Goal: Task Accomplishment & Management: Use online tool/utility

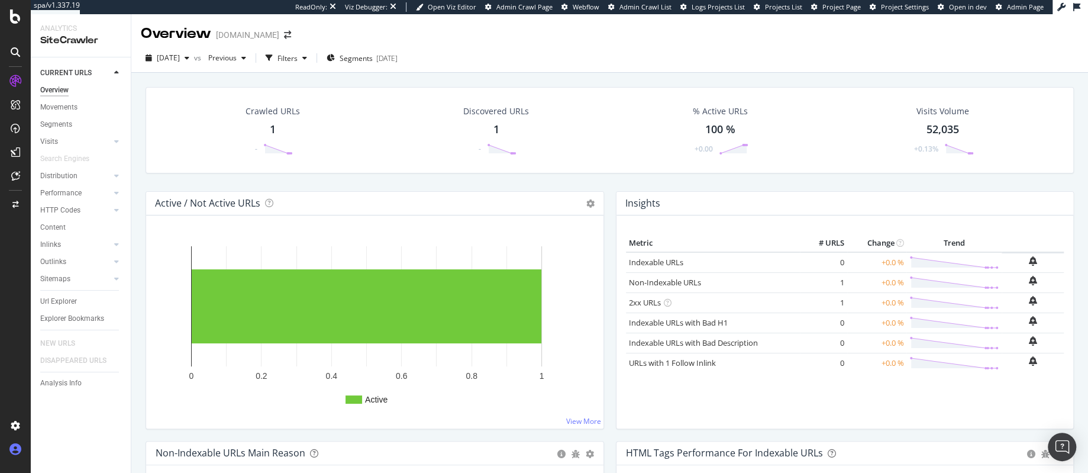
click at [22, 451] on div at bounding box center [15, 449] width 28 height 19
click at [79, 383] on div "Profile" at bounding box center [85, 384] width 106 height 17
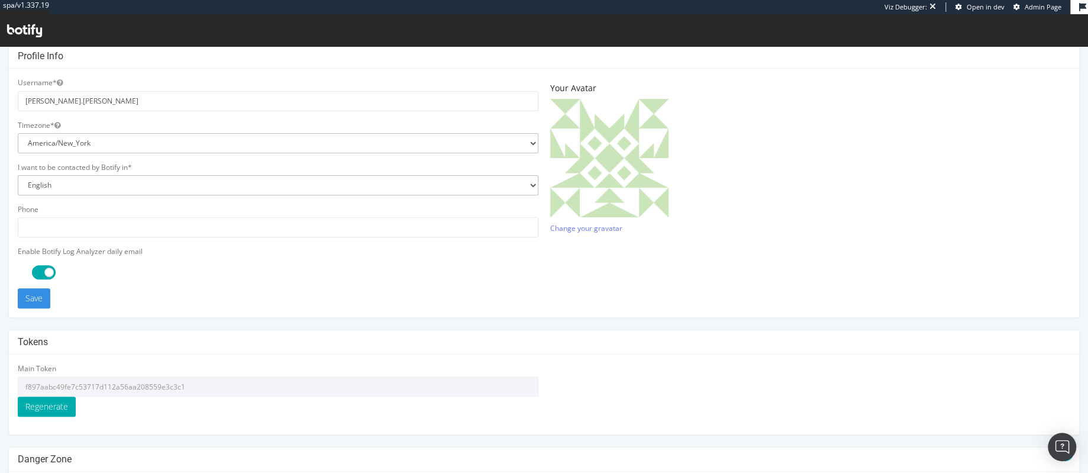
scroll to position [315, 0]
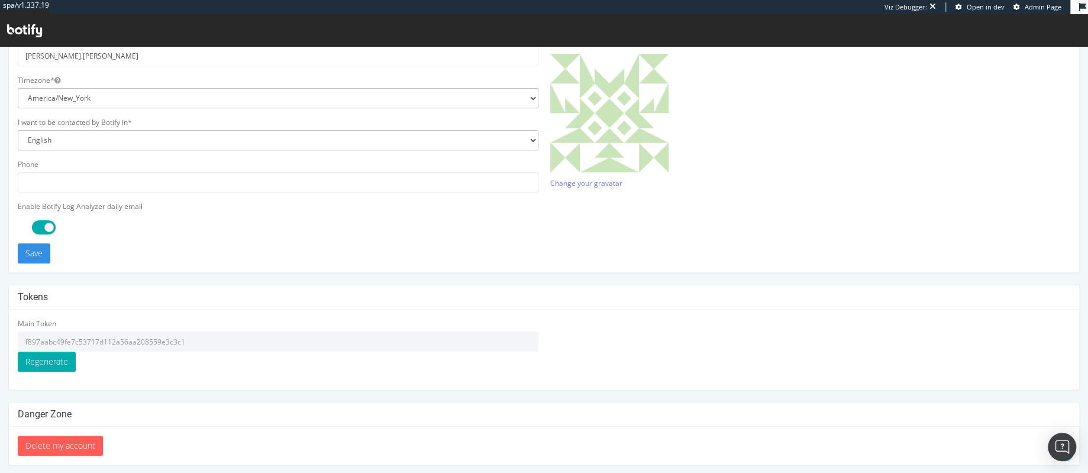
click at [209, 338] on input "f897aabc49fe7c53717d112a56aa208559e3c3c1" at bounding box center [278, 341] width 521 height 20
drag, startPoint x: 193, startPoint y: 341, endPoint x: 20, endPoint y: 338, distance: 173.4
click at [20, 338] on input "f897aabc49fe7c53717d112a56aa208559e3c3c1" at bounding box center [278, 341] width 521 height 20
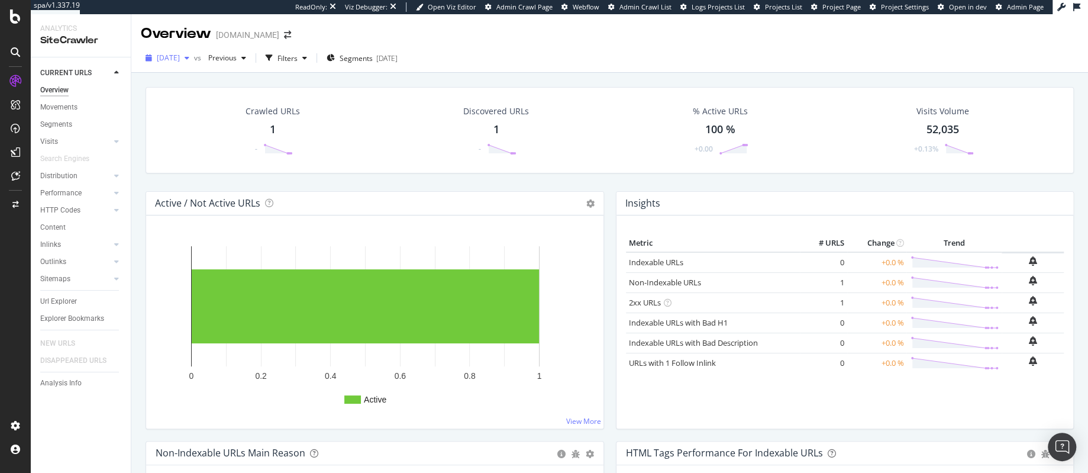
click at [180, 56] on span "2025 Sep. 9th" at bounding box center [168, 58] width 23 height 10
click at [175, 153] on div "2025 Aug. 3rd 9.9K URLs" at bounding box center [219, 158] width 141 height 17
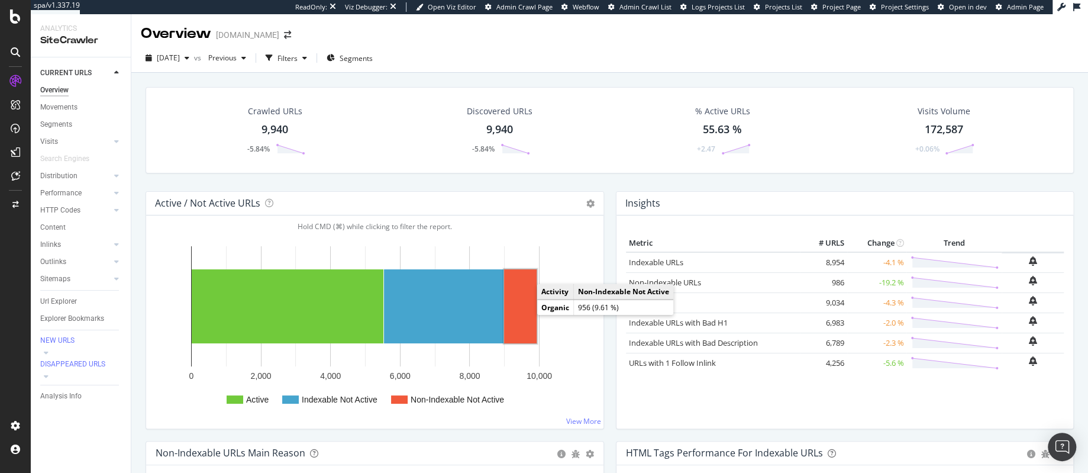
click at [520, 315] on rect "A chart." at bounding box center [520, 306] width 33 height 74
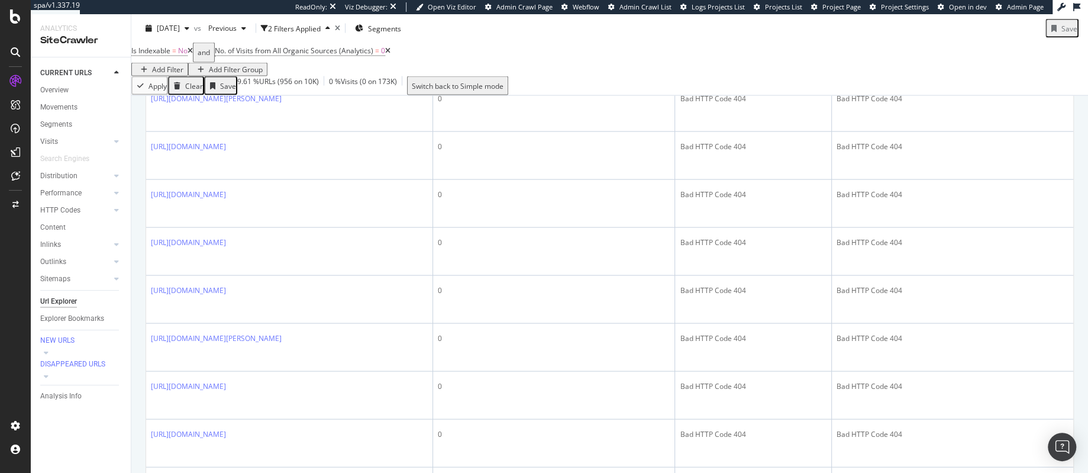
scroll to position [1701, 0]
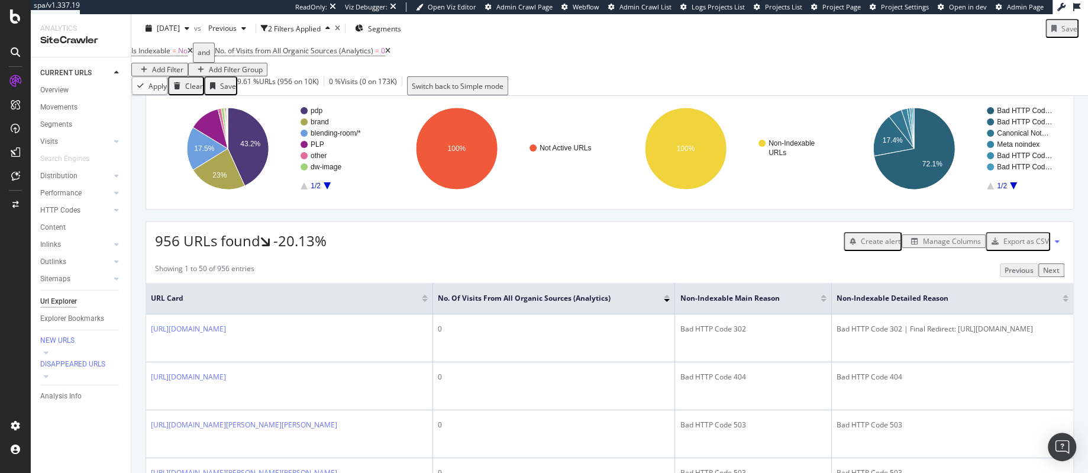
scroll to position [0, 0]
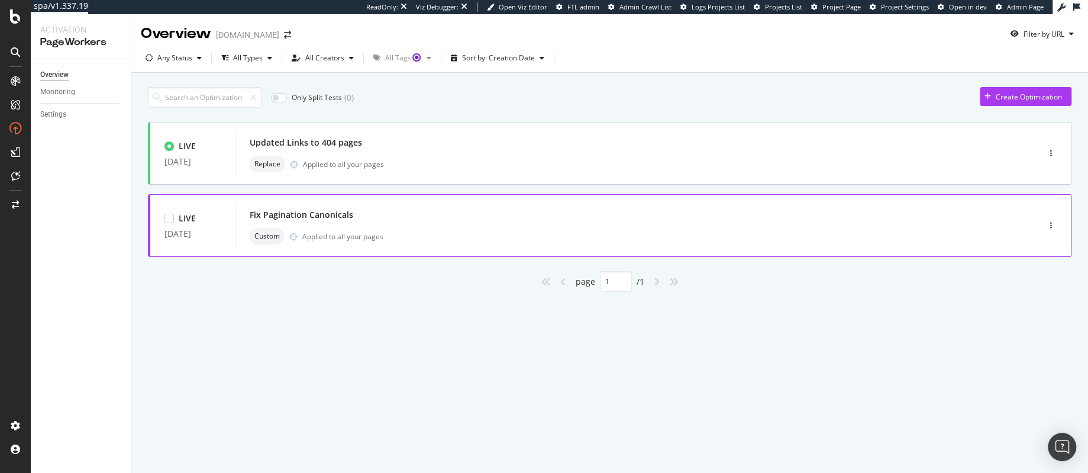
click at [410, 218] on div "Fix Pagination Canonicals" at bounding box center [619, 215] width 739 height 17
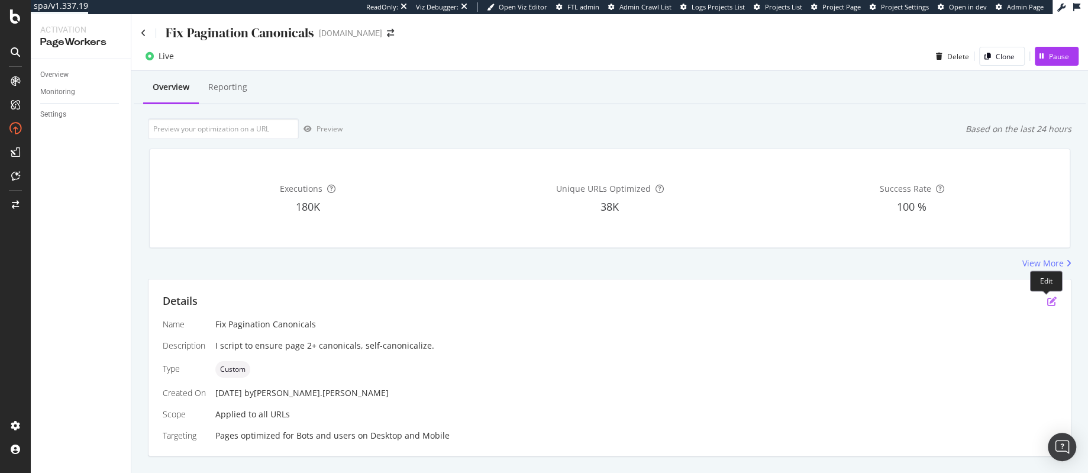
click at [1047, 301] on icon "pen-to-square" at bounding box center [1051, 300] width 9 height 9
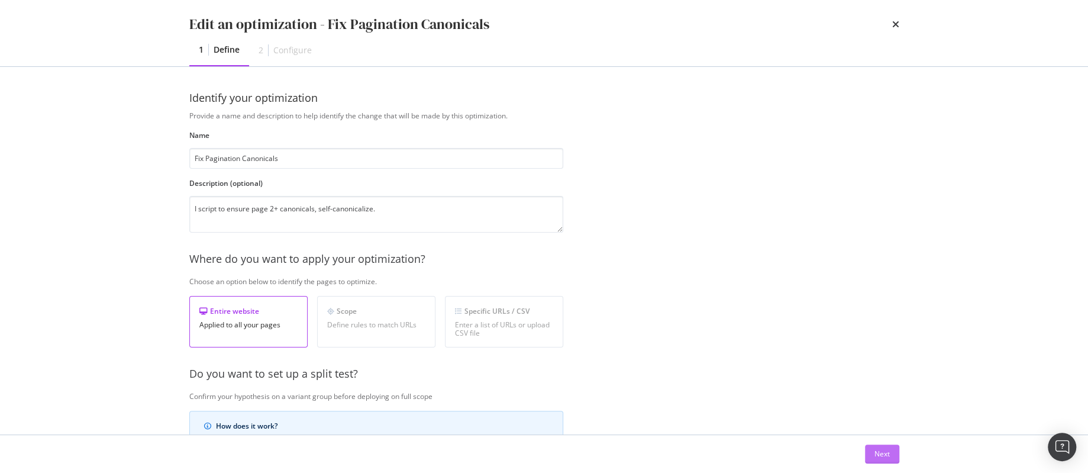
click at [883, 454] on div "Next" at bounding box center [882, 454] width 15 height 10
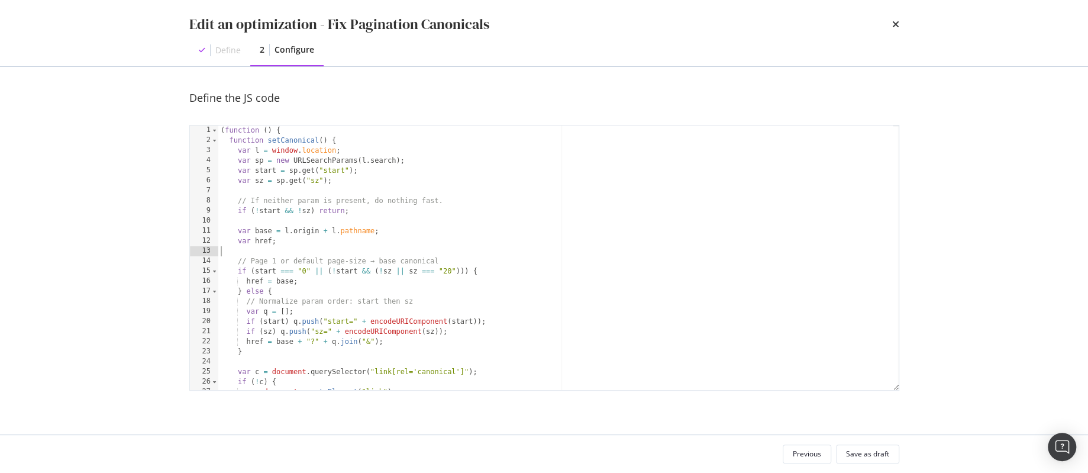
click at [563, 255] on div "( function ( ) { function setCanonical ( ) { var l = window . location ; var sp…" at bounding box center [555, 267] width 675 height 285
type textarea "})();"
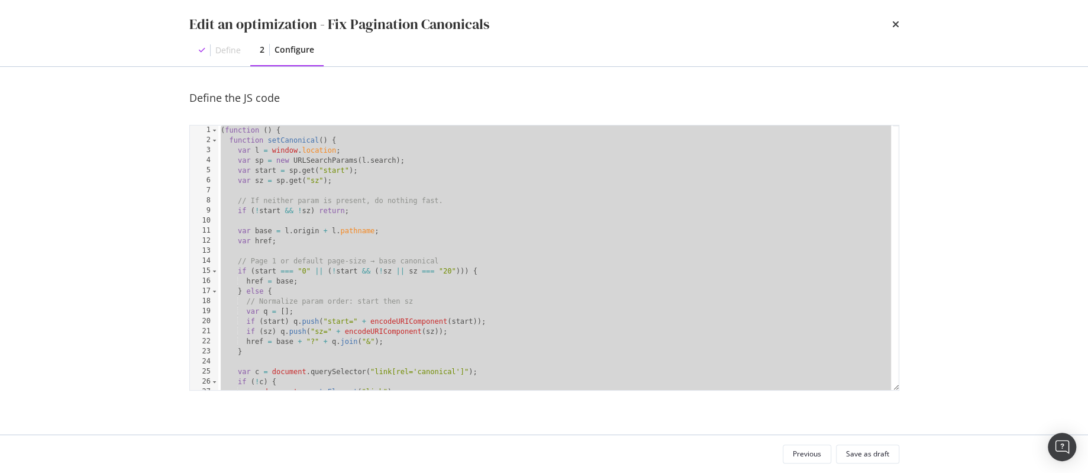
click at [543, 93] on div "Define the JS code" at bounding box center [544, 98] width 710 height 15
click at [897, 24] on icon "times" at bounding box center [895, 24] width 7 height 9
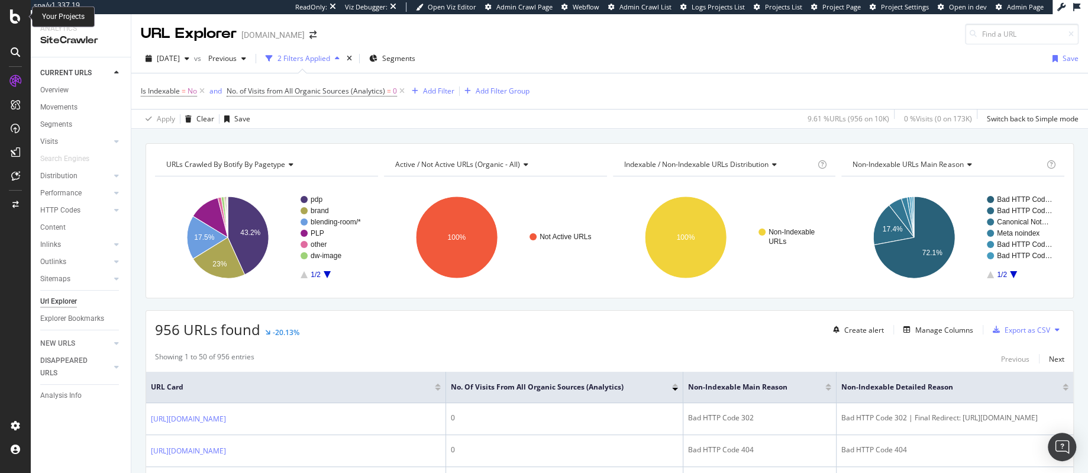
click at [14, 21] on icon at bounding box center [15, 16] width 11 height 14
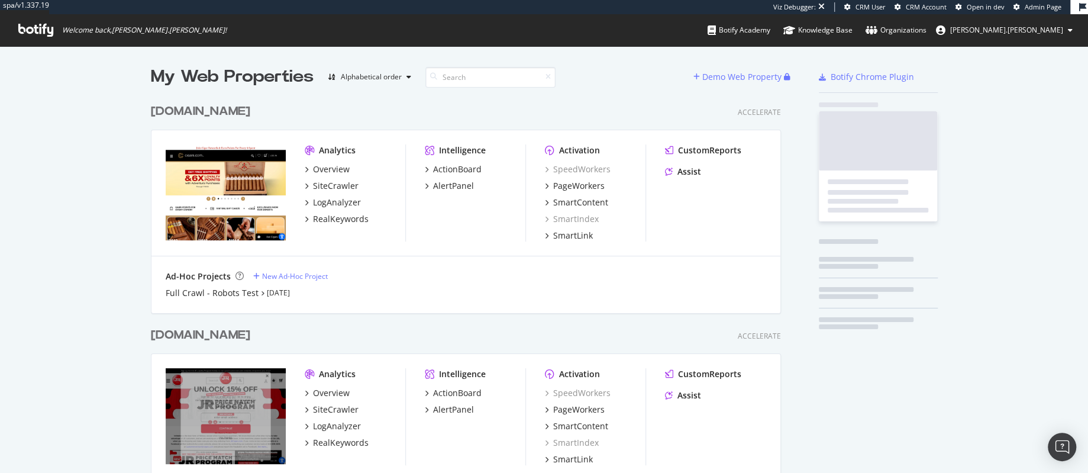
scroll to position [425, 633]
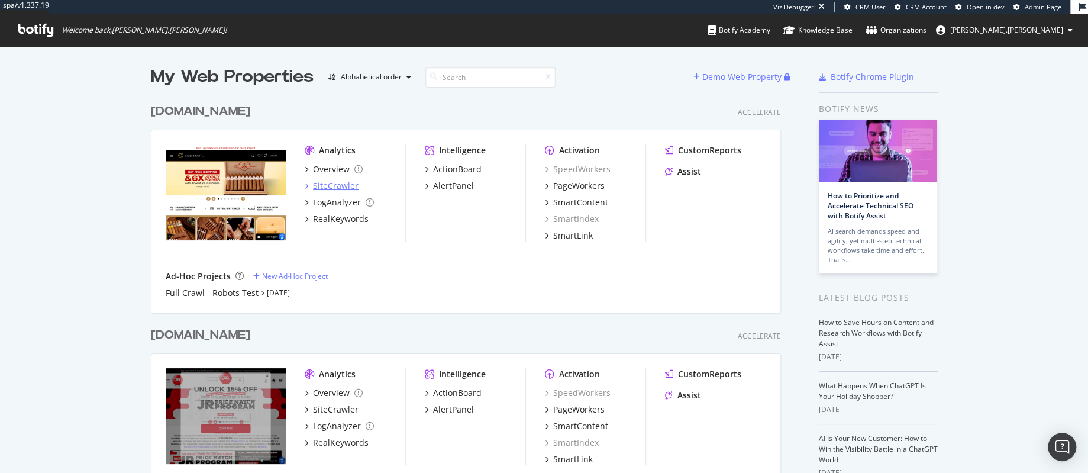
click at [319, 188] on div "SiteCrawler" at bounding box center [336, 186] width 46 height 12
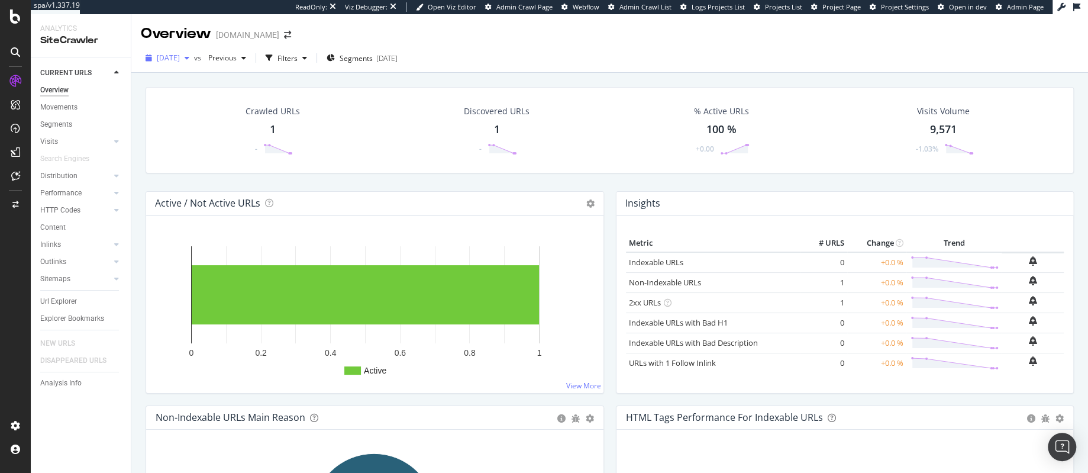
click at [180, 58] on span "2025 Sep. 7th" at bounding box center [168, 58] width 23 height 10
click at [185, 163] on div "2025 Aug. 3rd" at bounding box center [189, 166] width 62 height 11
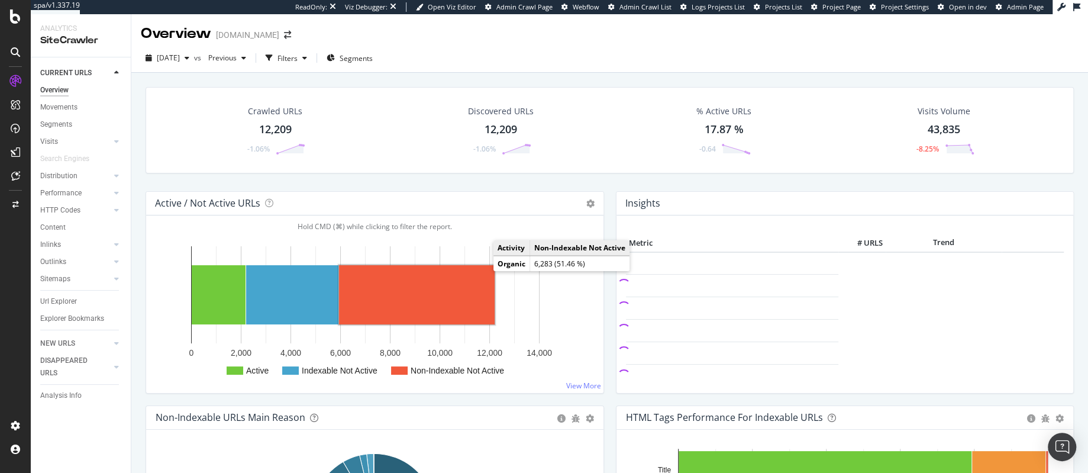
click at [396, 285] on rect "A chart." at bounding box center [417, 294] width 156 height 59
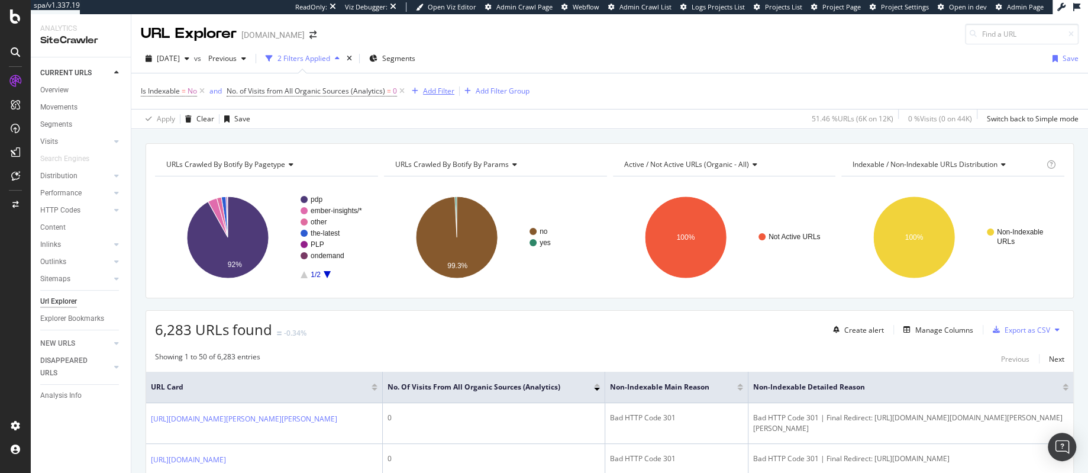
click at [438, 92] on div "Add Filter" at bounding box center [438, 91] width 31 height 10
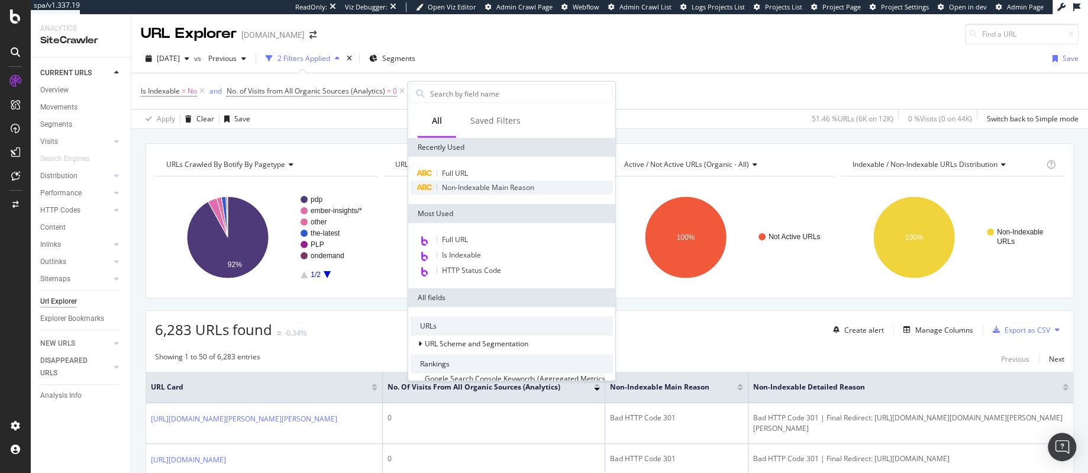
click at [483, 188] on span "Non-Indexable Main Reason" at bounding box center [488, 187] width 92 height 10
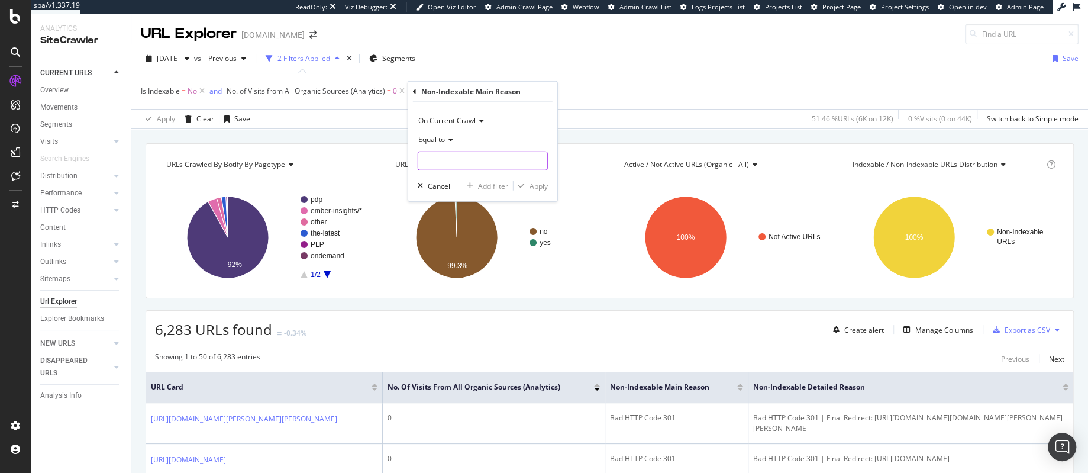
click at [462, 154] on input "text" at bounding box center [482, 160] width 129 height 19
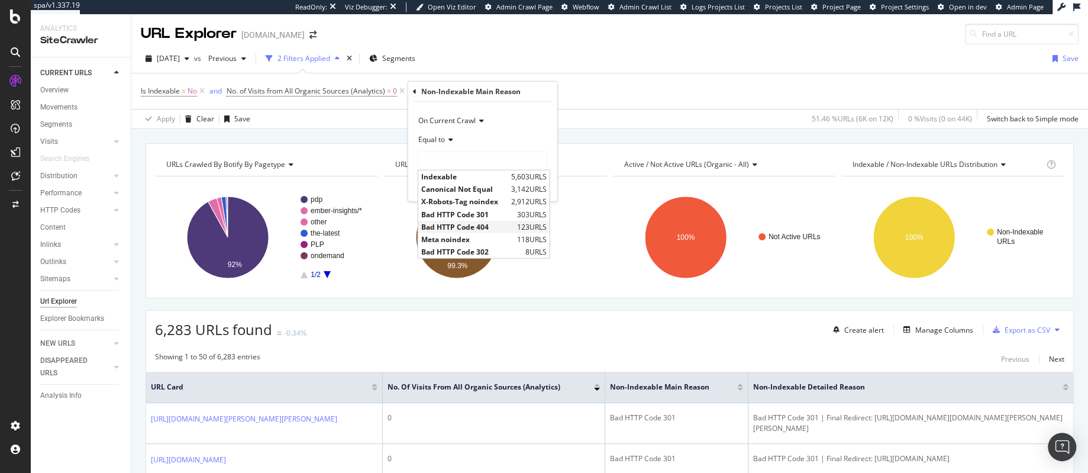
click at [465, 224] on span "Bad HTTP Code 404" at bounding box center [467, 226] width 93 height 10
type input "Bad HTTP Code 404"
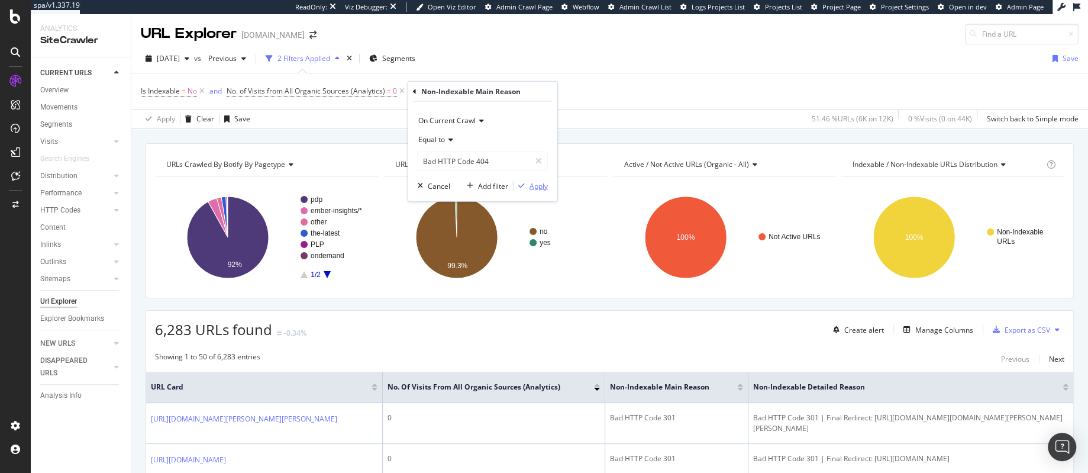
click at [539, 185] on div "Apply" at bounding box center [539, 185] width 18 height 10
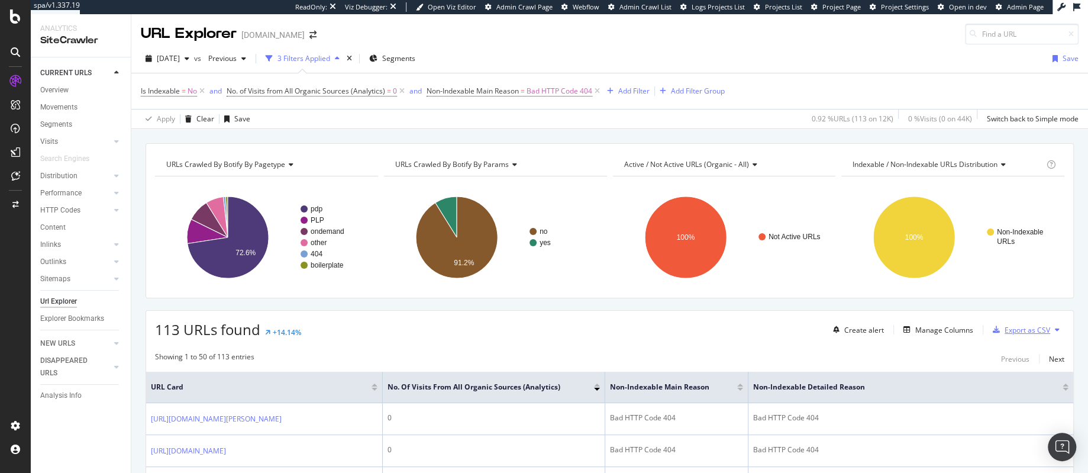
click at [1031, 330] on div "Export as CSV" at bounding box center [1028, 330] width 46 height 10
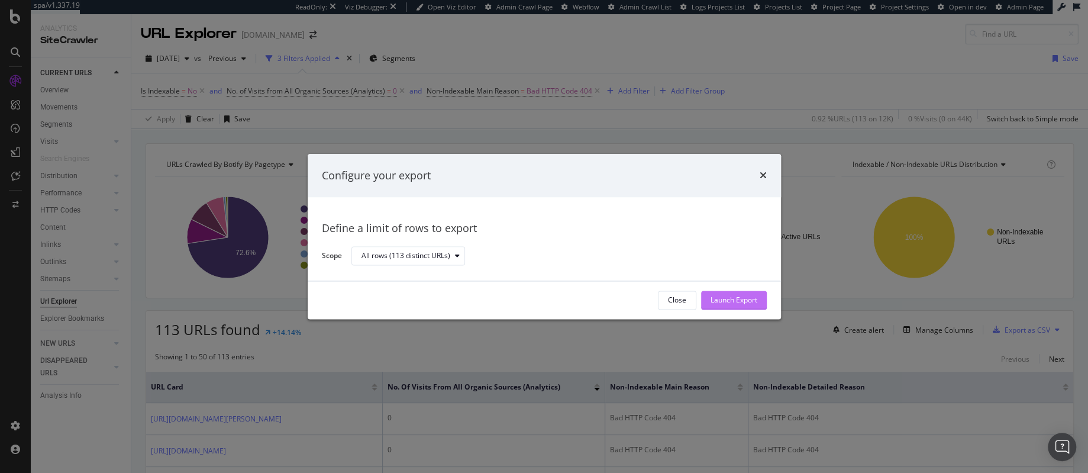
click at [727, 301] on div "Launch Export" at bounding box center [734, 300] width 47 height 10
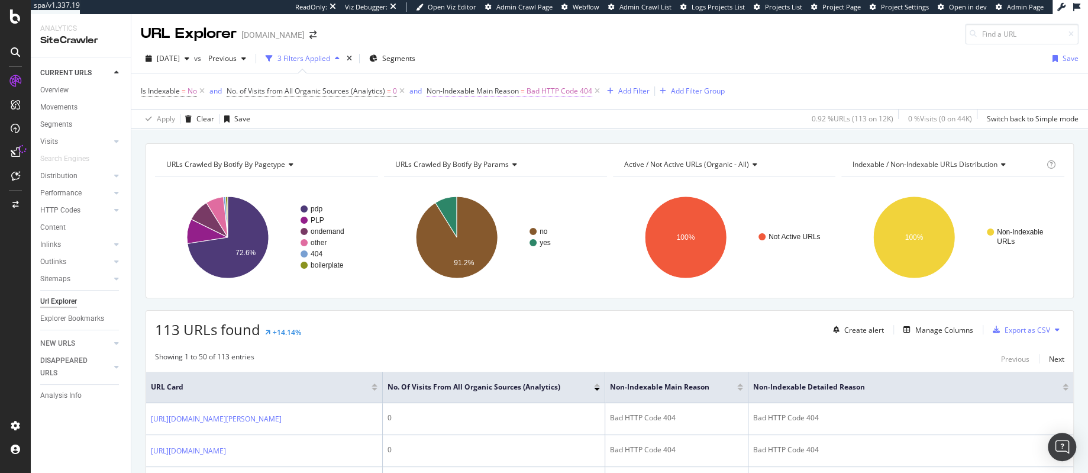
click at [577, 92] on span "Bad HTTP Code 404" at bounding box center [560, 91] width 66 height 17
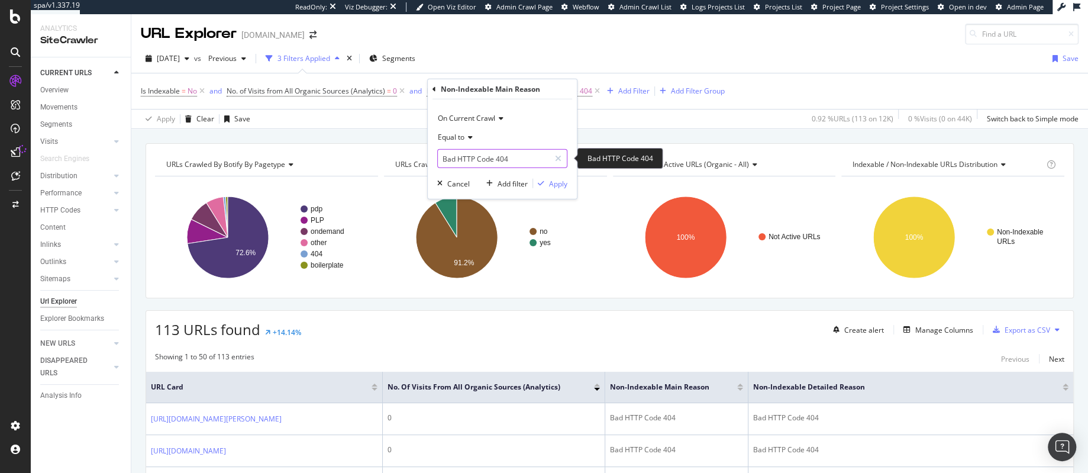
click at [520, 162] on input "Bad HTTP Code 404" at bounding box center [494, 158] width 112 height 19
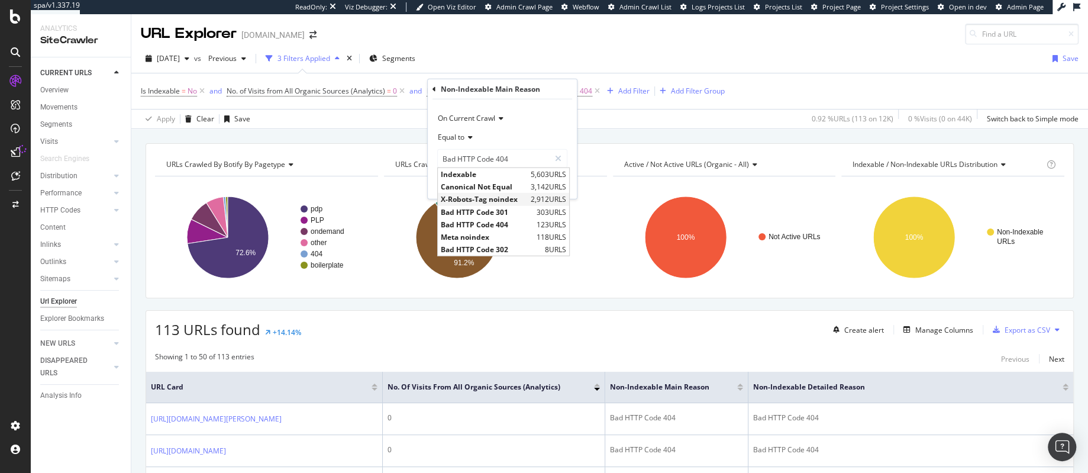
click at [478, 196] on span "X-Robots-Tag noindex" at bounding box center [484, 199] width 87 height 10
type input "X-Robots-Tag noindex"
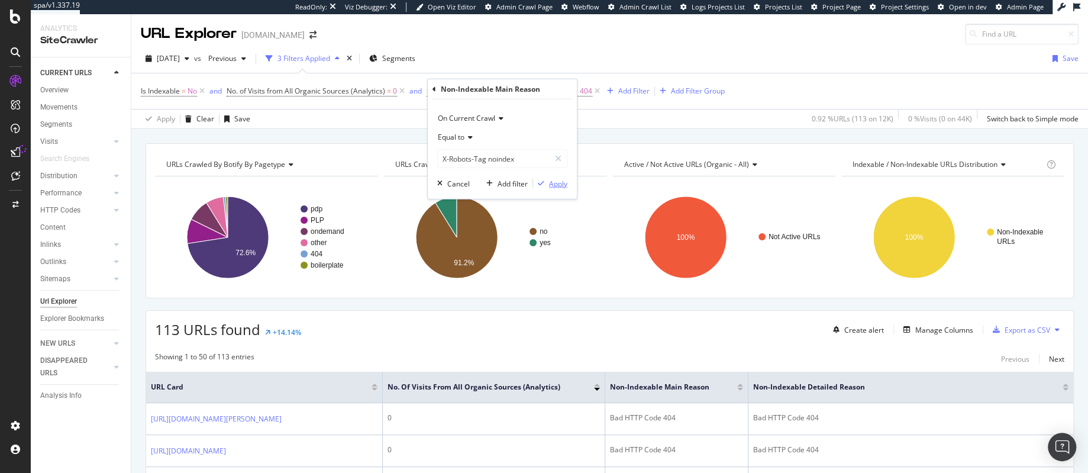
click at [551, 182] on div "Apply" at bounding box center [558, 183] width 18 height 10
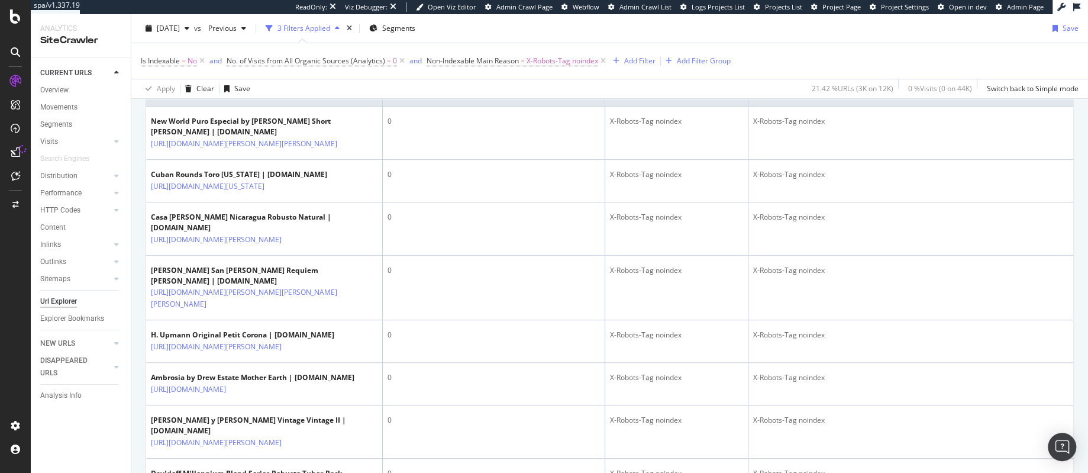
scroll to position [297, 0]
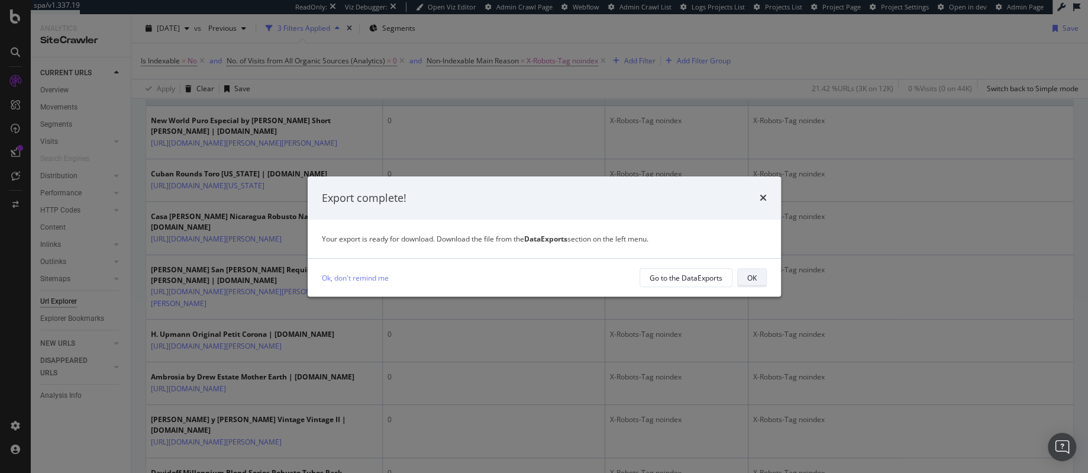
click at [752, 277] on div "OK" at bounding box center [751, 278] width 9 height 10
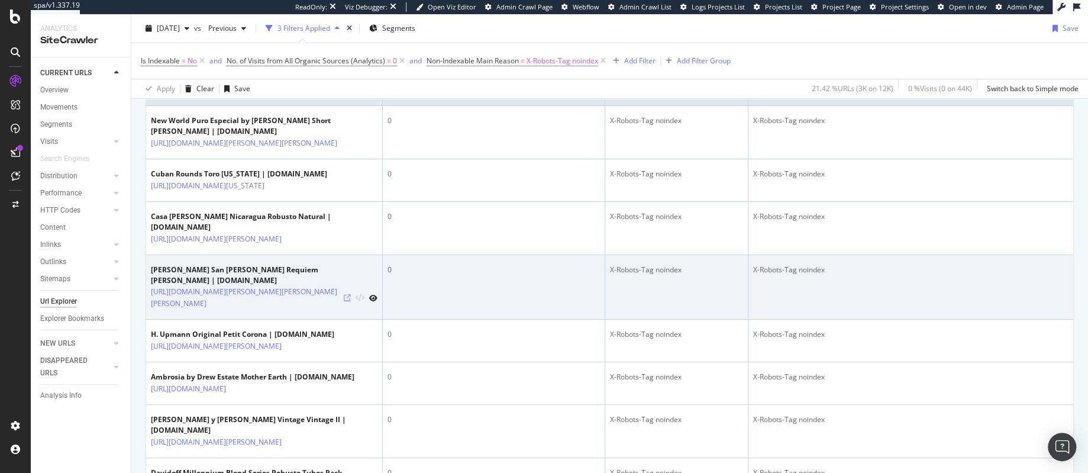
click at [347, 301] on icon at bounding box center [347, 297] width 7 height 7
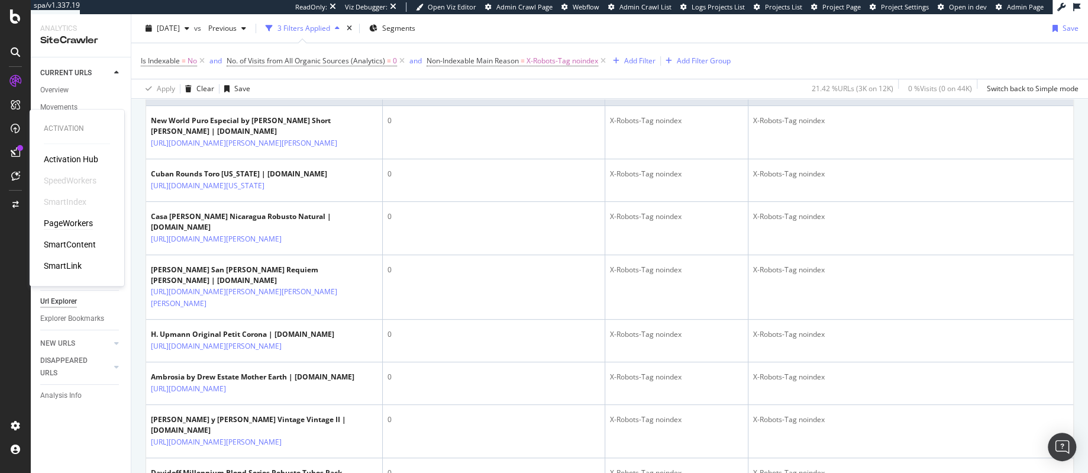
click at [80, 224] on div "PageWorkers" at bounding box center [68, 223] width 49 height 12
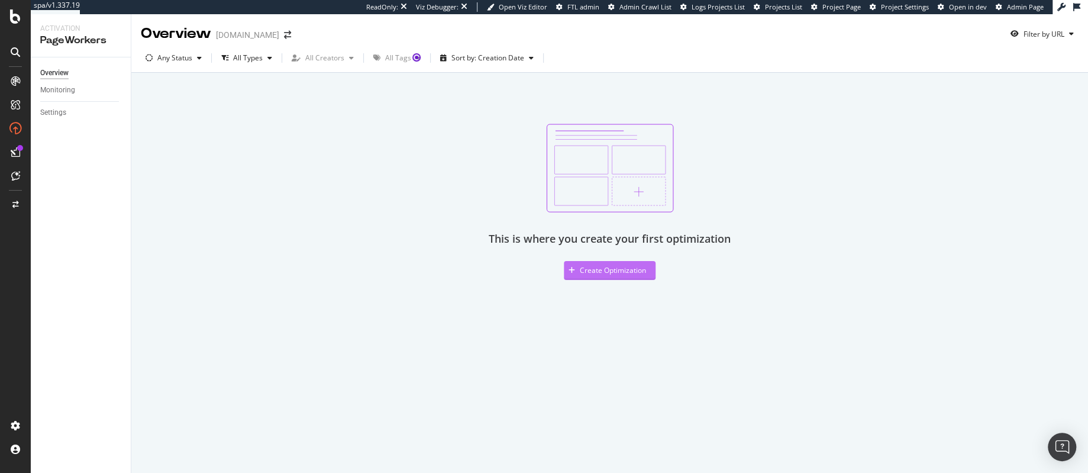
click at [601, 269] on div "Create Optimization" at bounding box center [613, 270] width 66 height 10
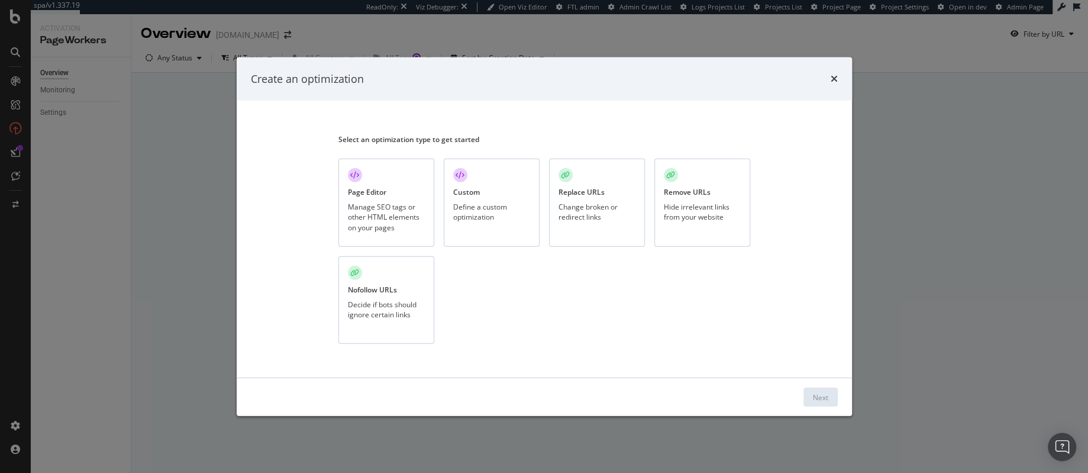
click at [460, 183] on div "Custom Define a custom optimization" at bounding box center [492, 203] width 96 height 88
click at [827, 402] on div "Next" at bounding box center [820, 397] width 15 height 18
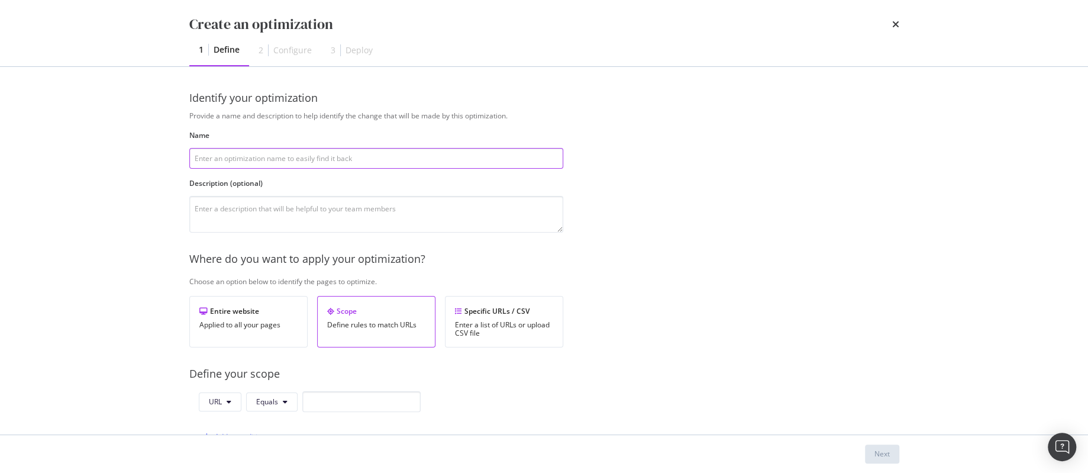
click at [282, 156] on input "modal" at bounding box center [376, 158] width 374 height 21
type input "Fix Pagination Canonicals"
click at [247, 318] on div "Entire website Applied to all your pages" at bounding box center [248, 321] width 118 height 51
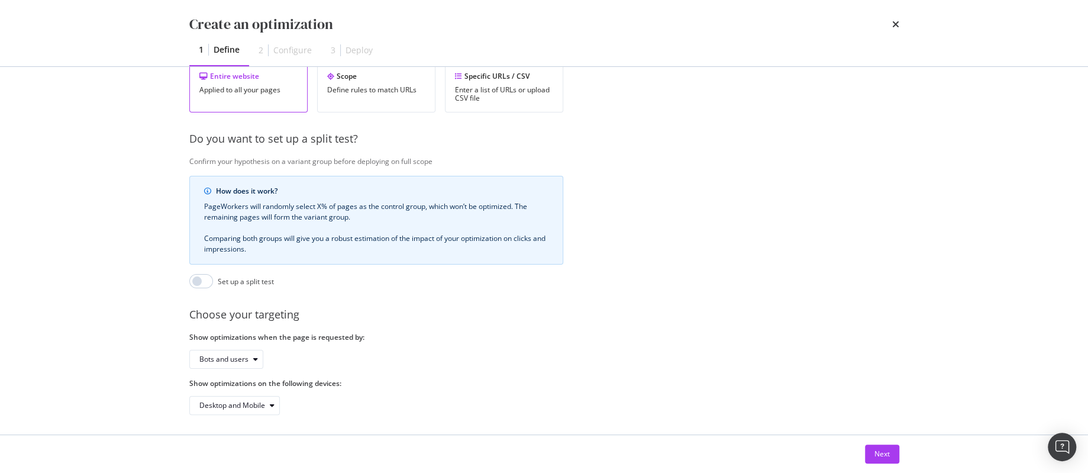
scroll to position [243, 0]
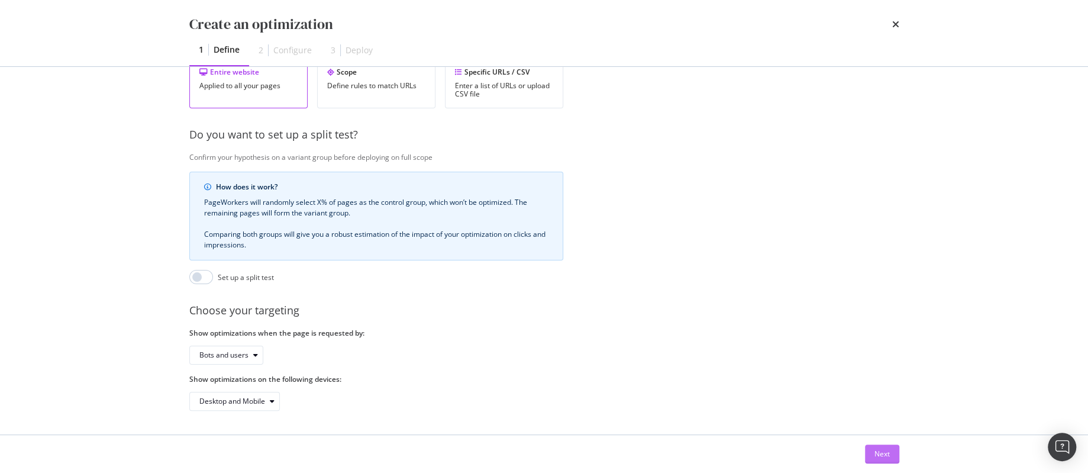
click at [876, 459] on div "Next" at bounding box center [882, 454] width 15 height 18
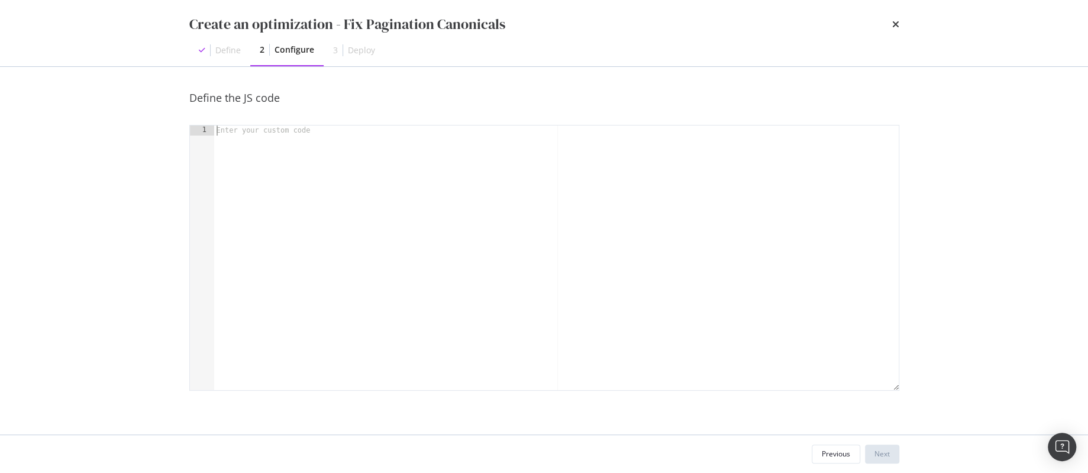
click at [321, 156] on div "modal" at bounding box center [556, 267] width 685 height 285
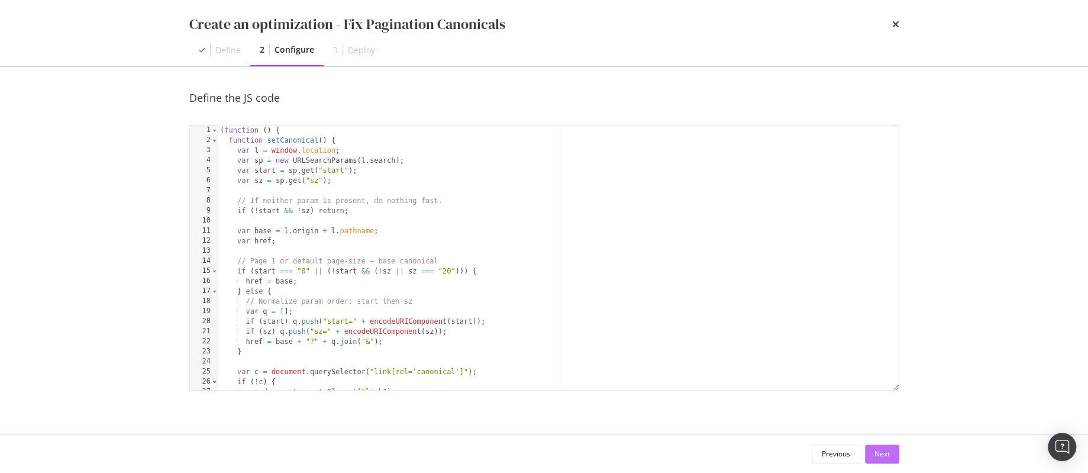
click at [887, 456] on div "Next" at bounding box center [882, 454] width 15 height 10
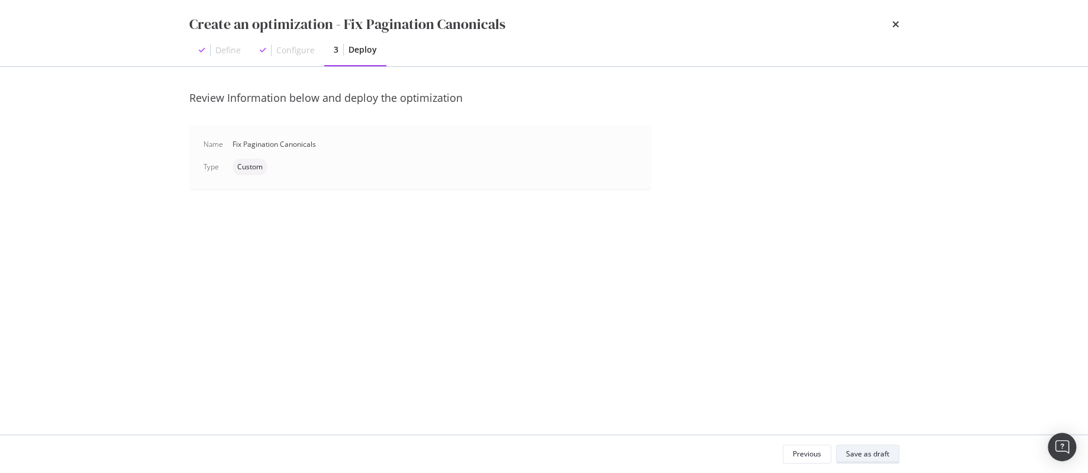
click at [882, 456] on div "Save as draft" at bounding box center [867, 454] width 43 height 10
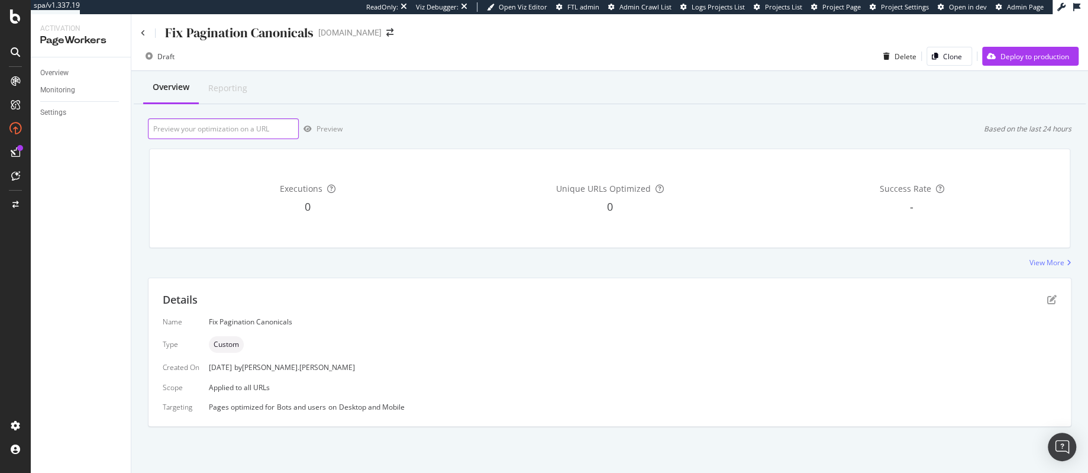
click at [205, 130] on input "url" at bounding box center [223, 128] width 151 height 21
paste input "https://www.cigars.com/mellow-to-medium-bodied-cigars/?start=60&sz=20"
type input "https://www.cigars.com/mellow-to-medium-bodied-cigars/?start=60&sz=20"
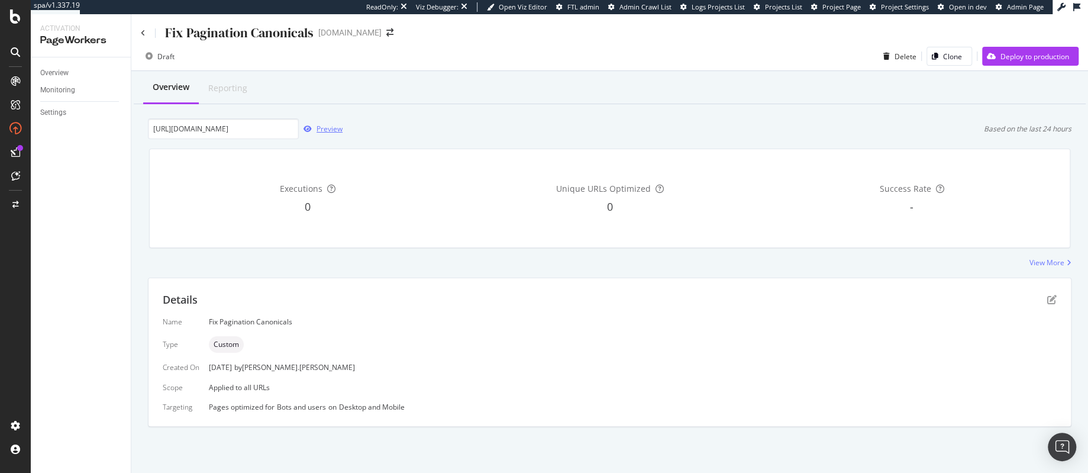
click at [337, 128] on div "Preview" at bounding box center [330, 129] width 26 height 10
click at [1035, 57] on div "Deploy to production" at bounding box center [1035, 56] width 69 height 10
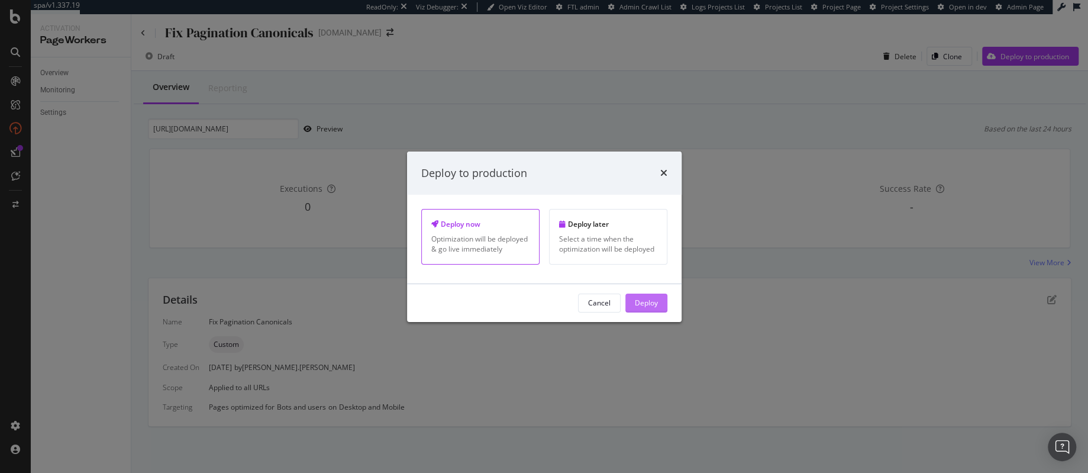
click at [652, 307] on div "Deploy" at bounding box center [646, 303] width 23 height 10
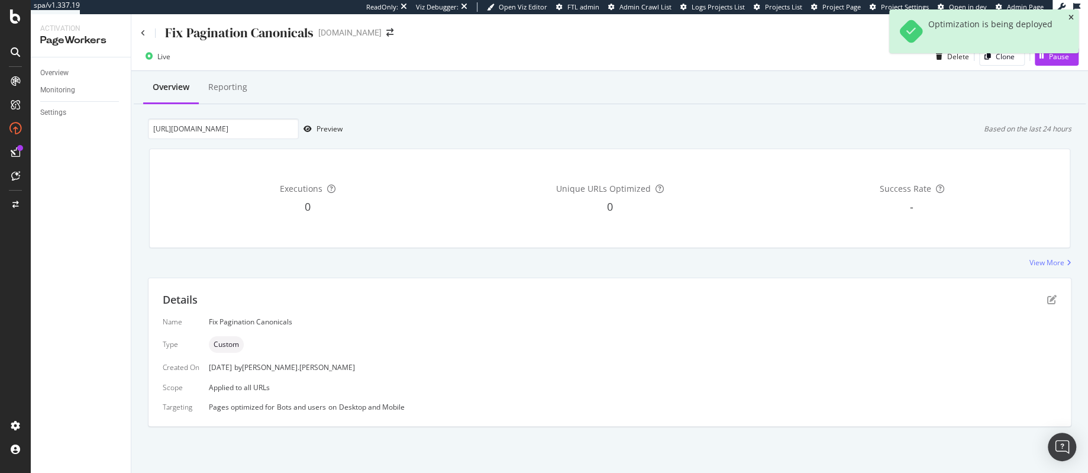
click at [1072, 17] on icon "close toast" at bounding box center [1071, 17] width 5 height 7
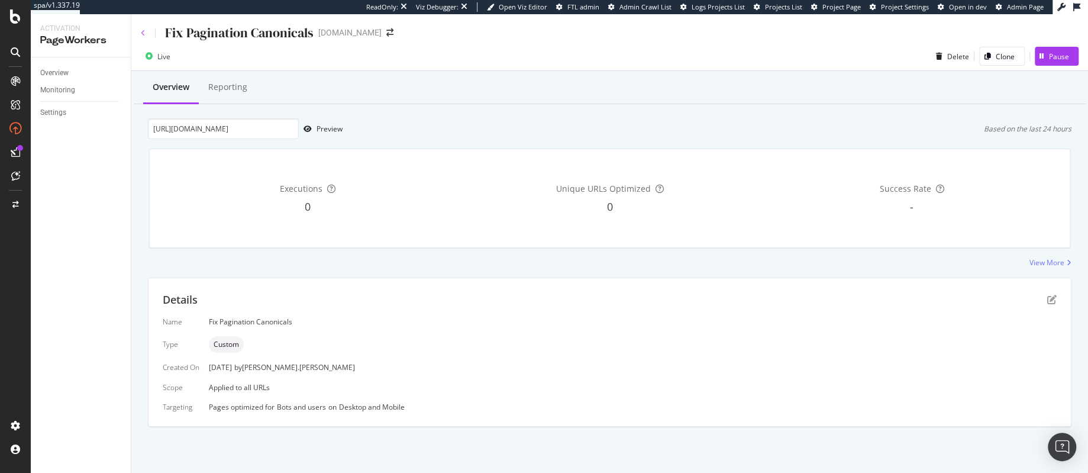
click at [142, 33] on icon at bounding box center [143, 33] width 5 height 7
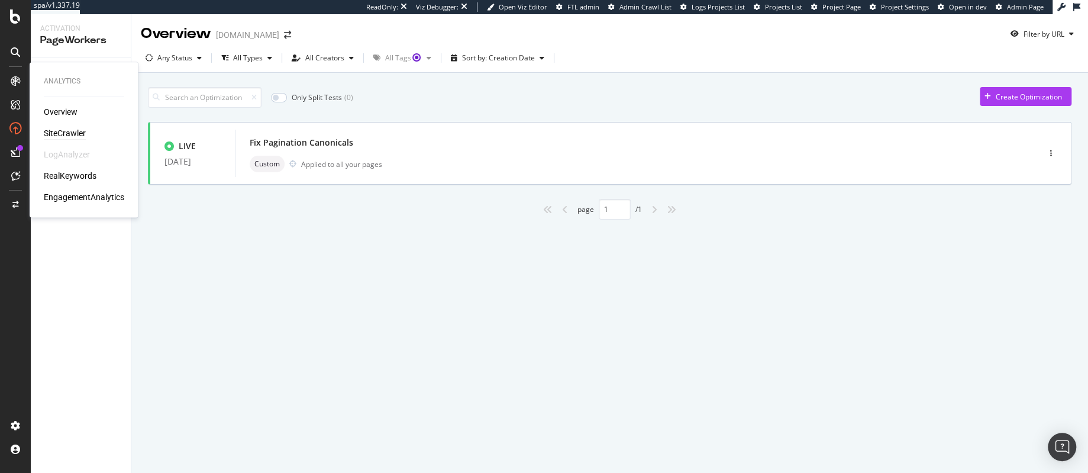
click at [64, 134] on div "SiteCrawler" at bounding box center [65, 133] width 42 height 12
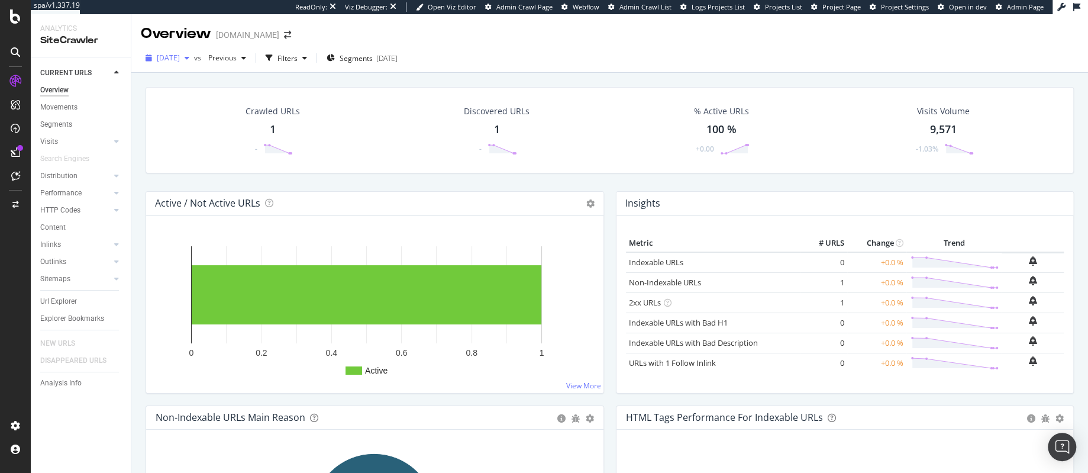
click at [185, 63] on div "[DATE]" at bounding box center [167, 58] width 53 height 18
click at [183, 159] on div "2025 Aug. 3rd 12.2K URLs" at bounding box center [219, 165] width 141 height 17
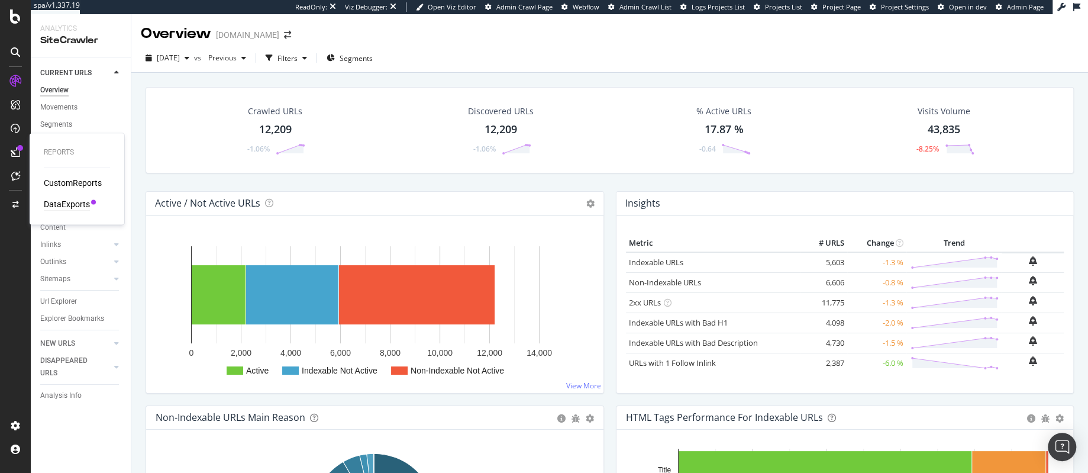
click at [69, 204] on div "DataExports" at bounding box center [67, 204] width 46 height 12
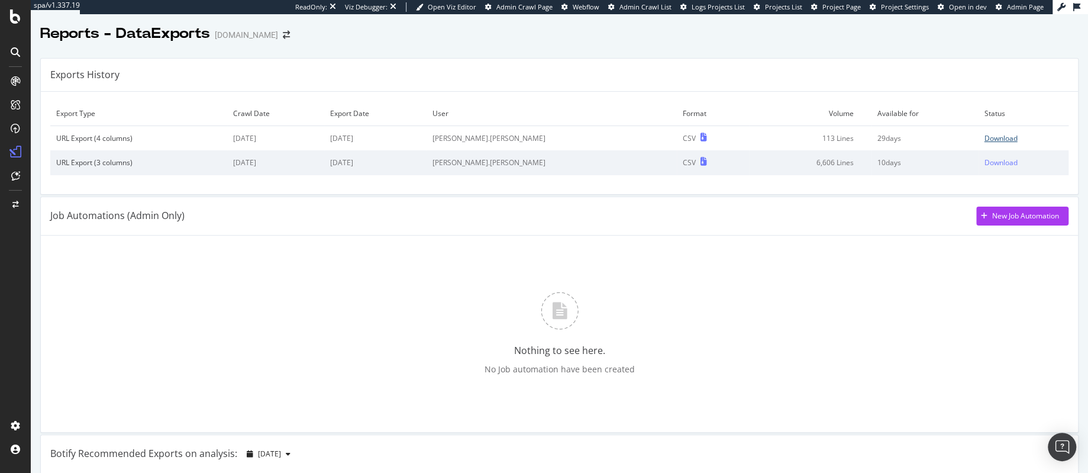
click at [985, 135] on div "Download" at bounding box center [1001, 138] width 33 height 10
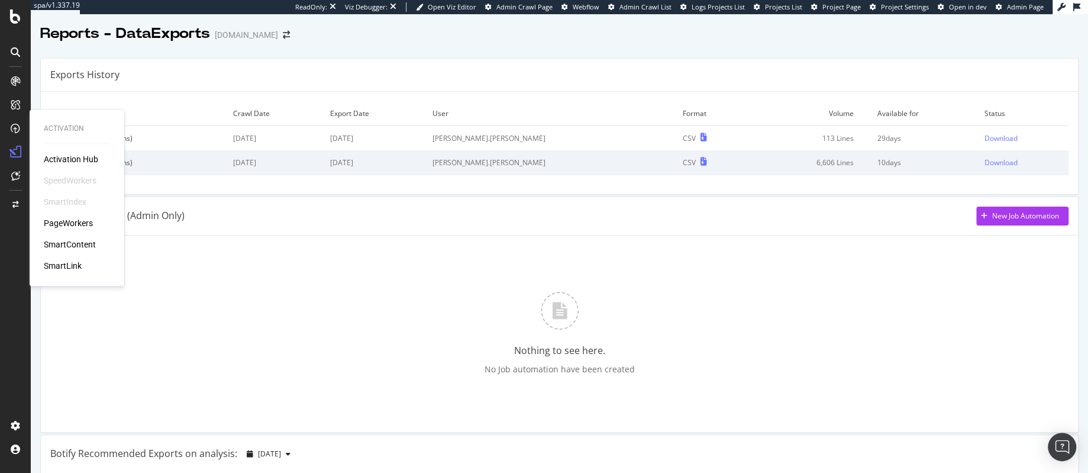
click at [73, 222] on div "PageWorkers" at bounding box center [68, 223] width 49 height 12
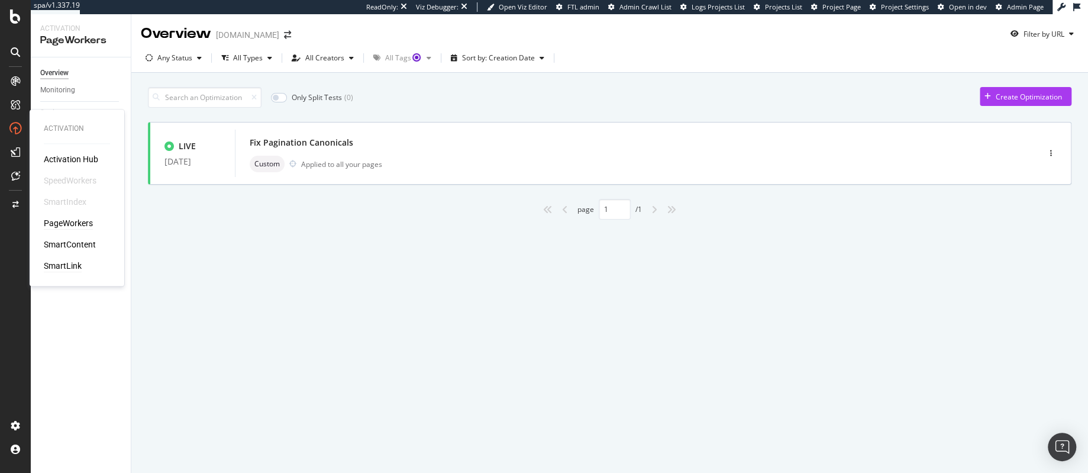
click at [64, 267] on div "SmartLink" at bounding box center [63, 266] width 38 height 12
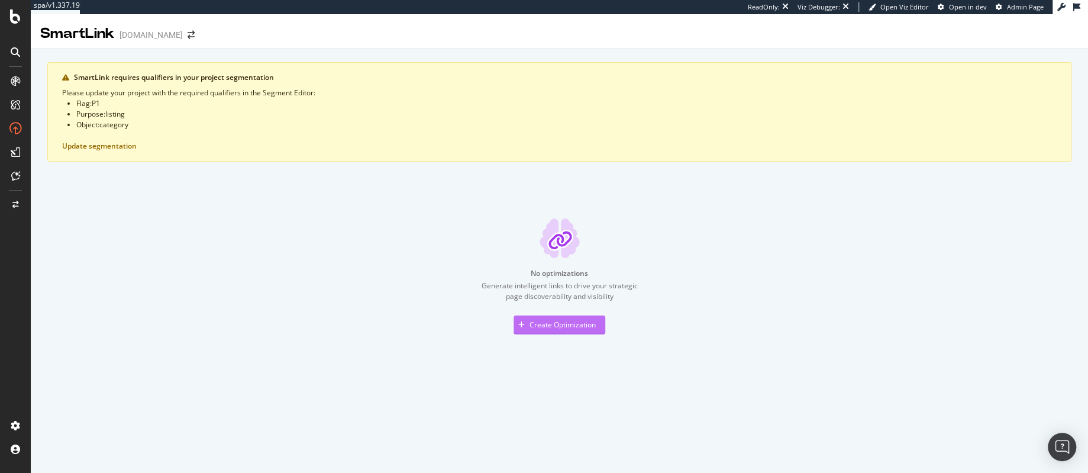
click at [569, 325] on div "Create Optimization" at bounding box center [563, 325] width 66 height 10
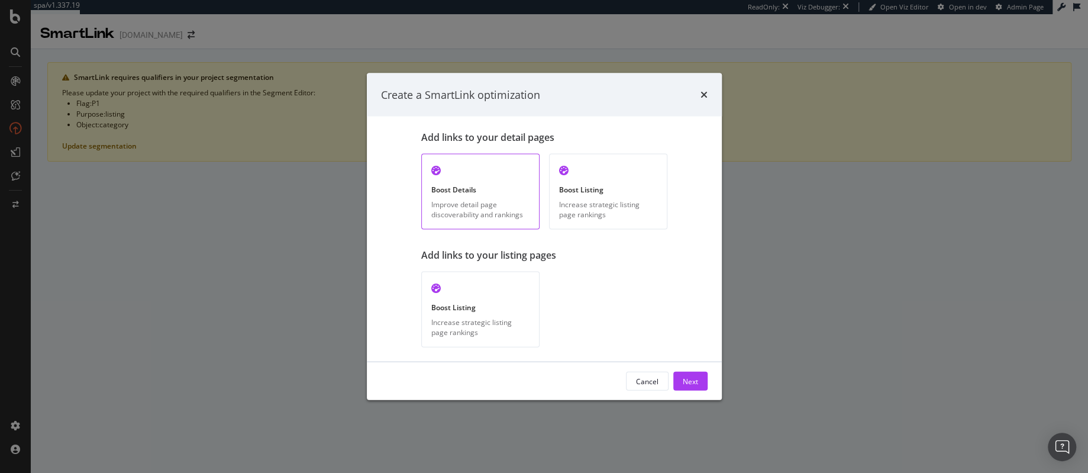
click at [703, 98] on icon "times" at bounding box center [704, 94] width 7 height 9
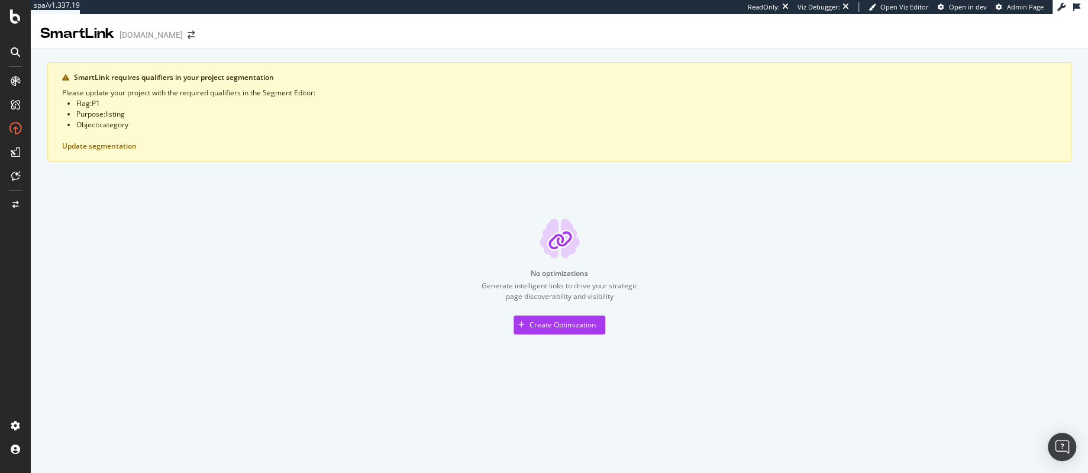
click at [236, 218] on div "No optimizations Generate intelligent links to drive your strategic page discov…" at bounding box center [559, 275] width 1024 height 115
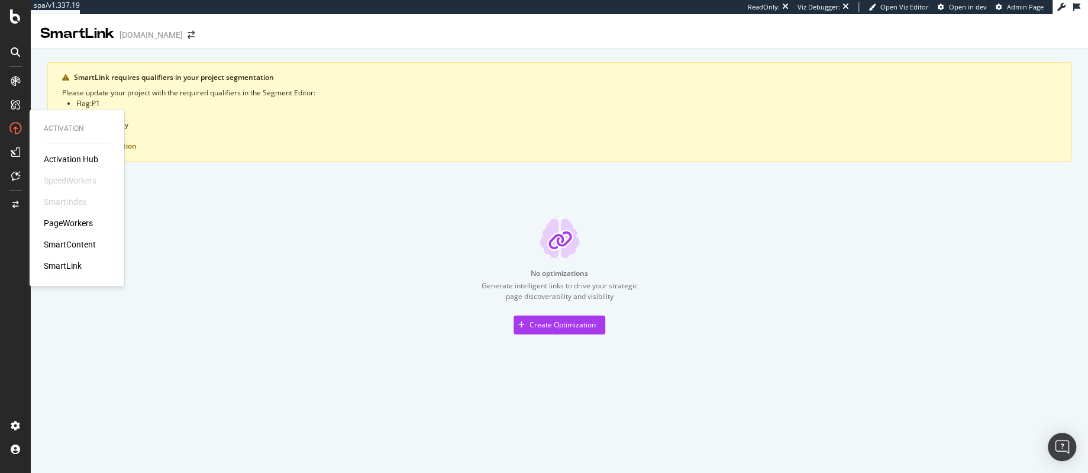
click at [72, 222] on div "PageWorkers" at bounding box center [68, 223] width 49 height 12
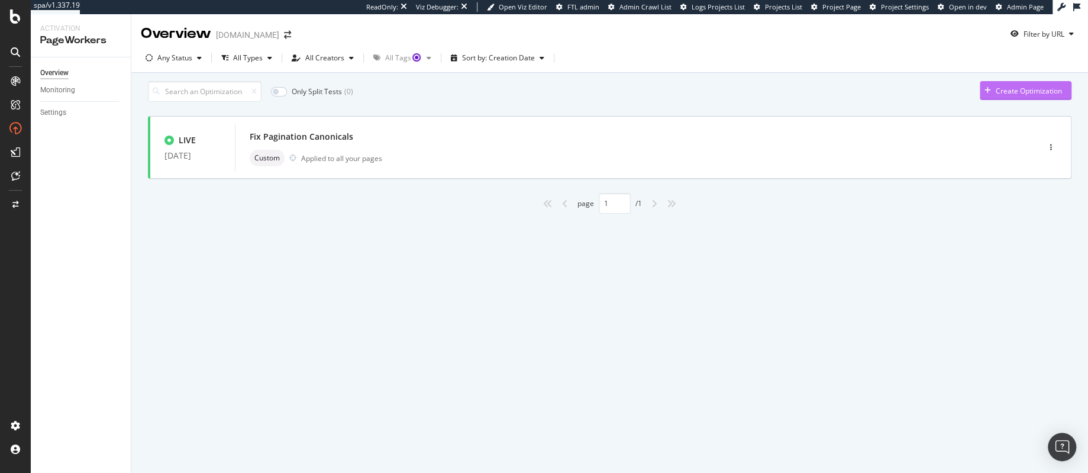
click at [1001, 96] on div "Create Optimization" at bounding box center [1029, 91] width 66 height 10
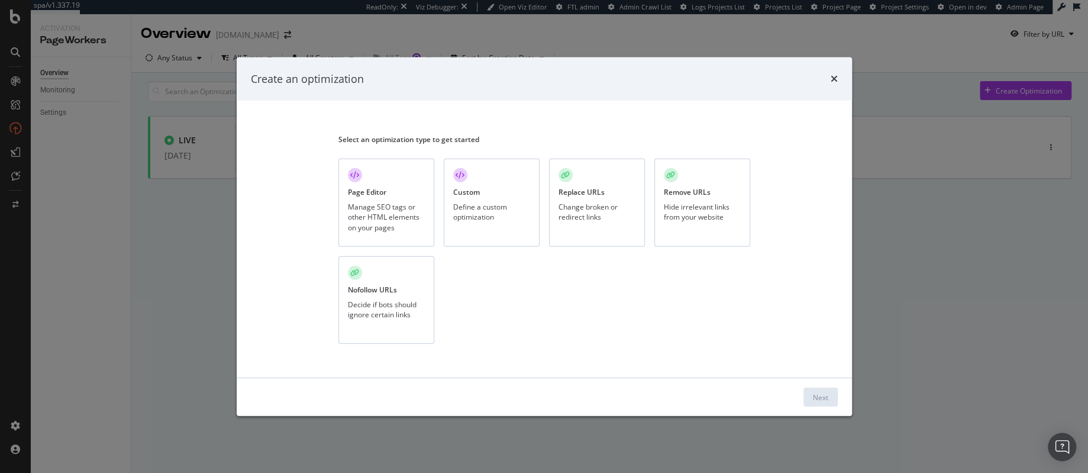
click at [600, 202] on div "Change broken or redirect links" at bounding box center [597, 212] width 77 height 20
click at [817, 401] on div "Next" at bounding box center [820, 397] width 15 height 10
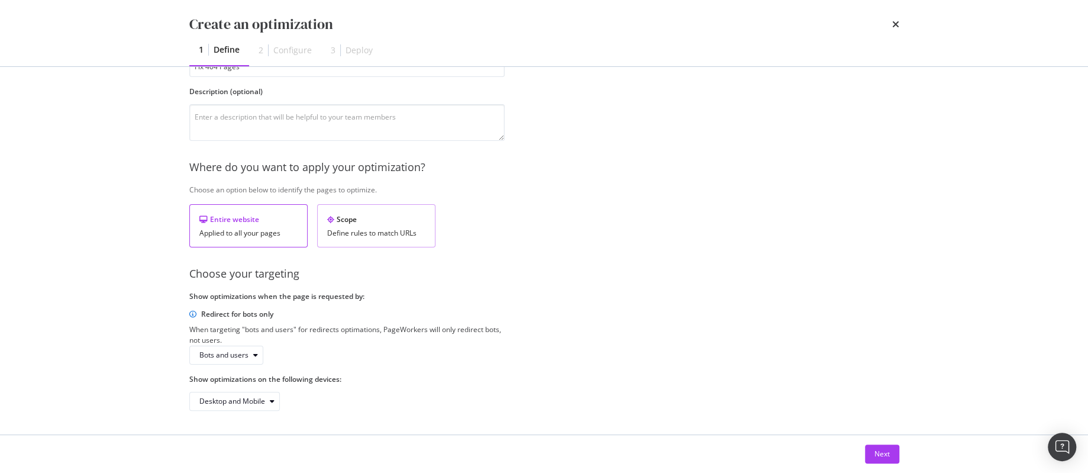
scroll to position [120, 0]
type input "Fix 404 Pages"
click at [884, 454] on div "Next" at bounding box center [882, 454] width 15 height 10
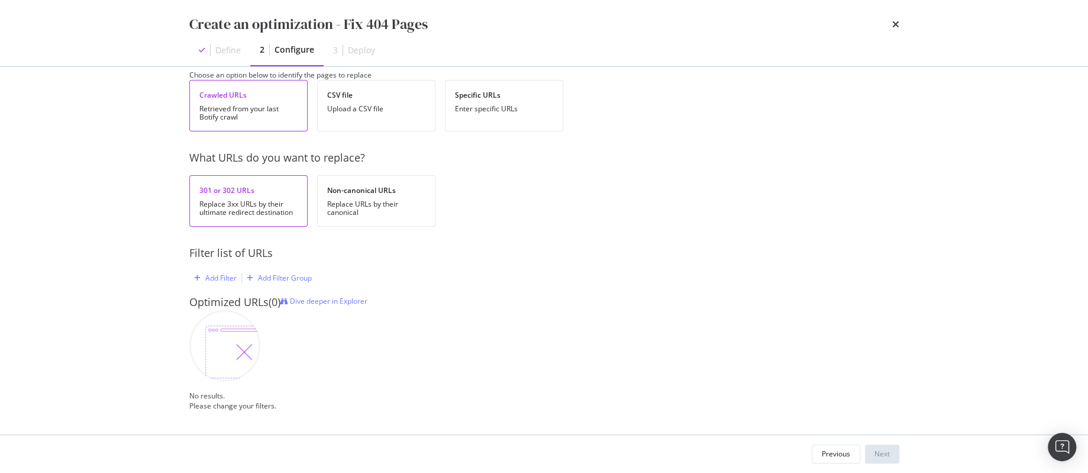
scroll to position [124, 0]
click at [275, 200] on div "Replace 3xx URLs by their ultimate redirect destination" at bounding box center [248, 208] width 98 height 17
click at [225, 273] on div "Add Filter" at bounding box center [220, 278] width 31 height 10
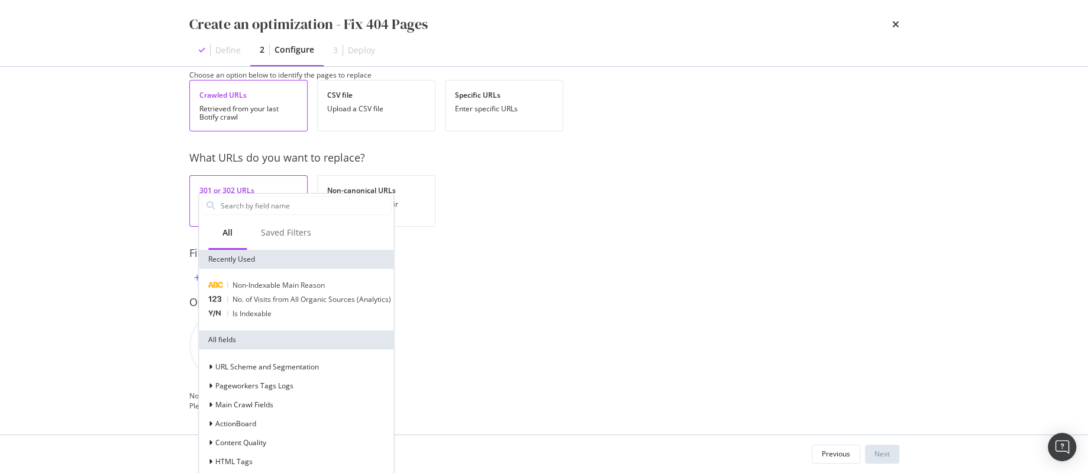
click at [406, 246] on div "Filter list of URLs" at bounding box center [544, 253] width 710 height 15
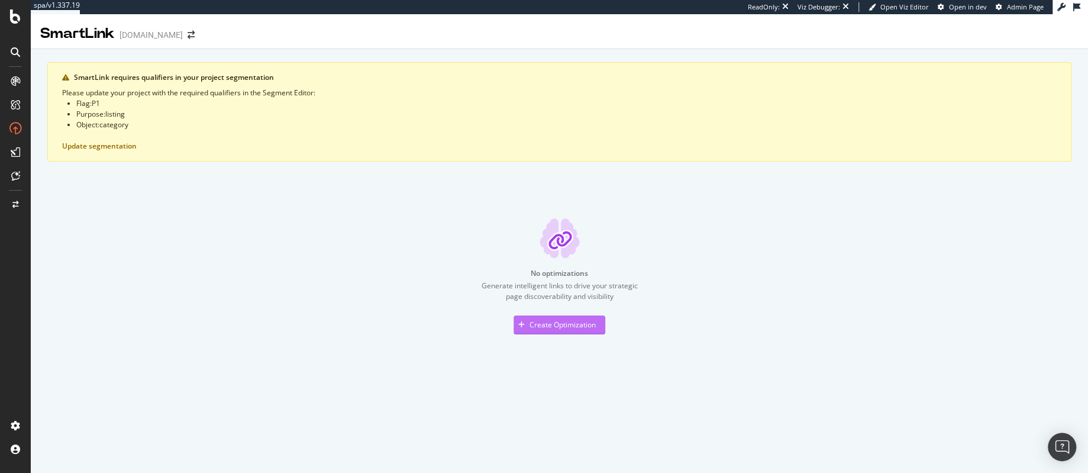
click at [573, 328] on div "Create Optimization" at bounding box center [563, 325] width 66 height 10
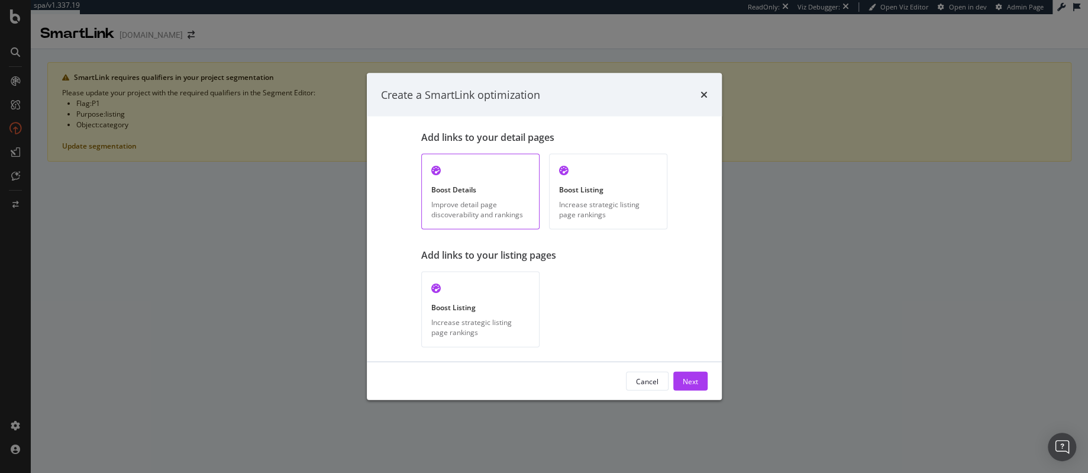
drag, startPoint x: 650, startPoint y: 382, endPoint x: 551, endPoint y: 337, distance: 108.6
click at [650, 382] on div "Cancel" at bounding box center [647, 381] width 22 height 10
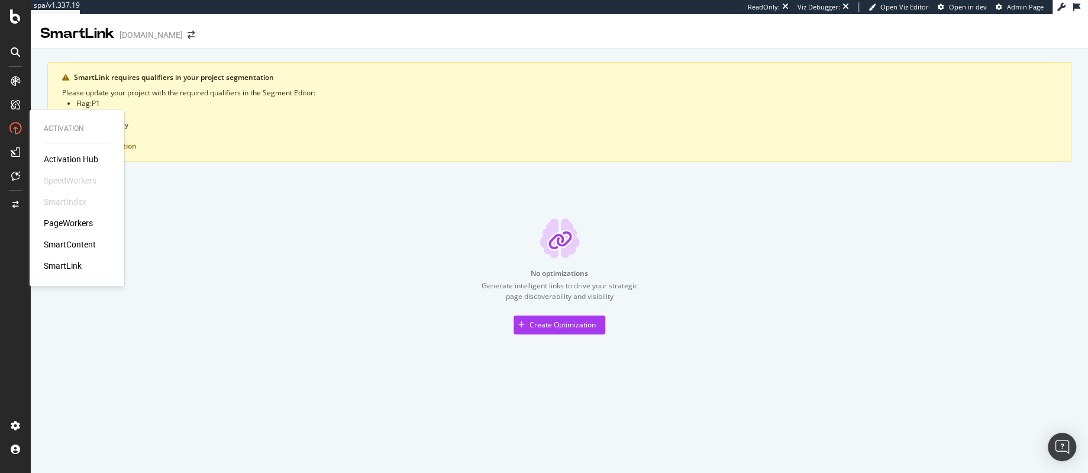
click at [72, 225] on div "PageWorkers" at bounding box center [68, 223] width 49 height 12
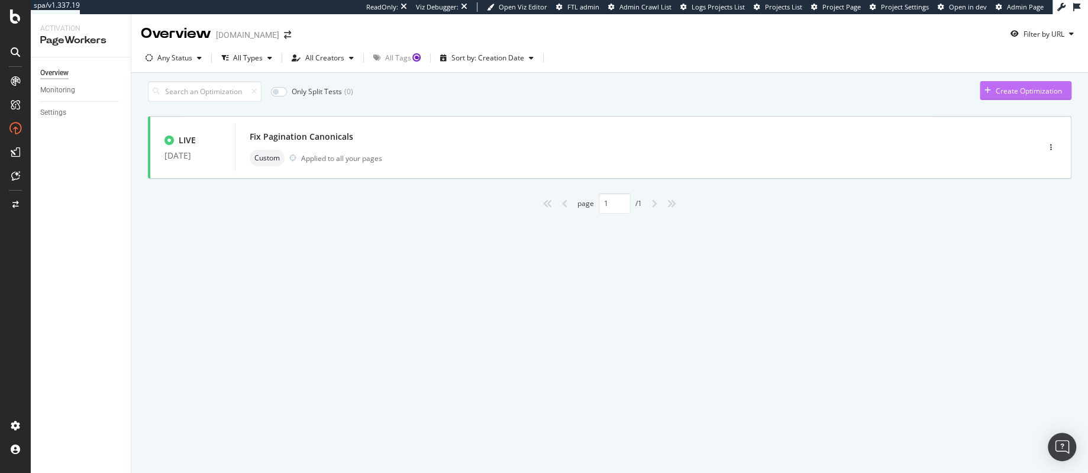
click at [1018, 96] on div "Create Optimization" at bounding box center [1029, 91] width 66 height 10
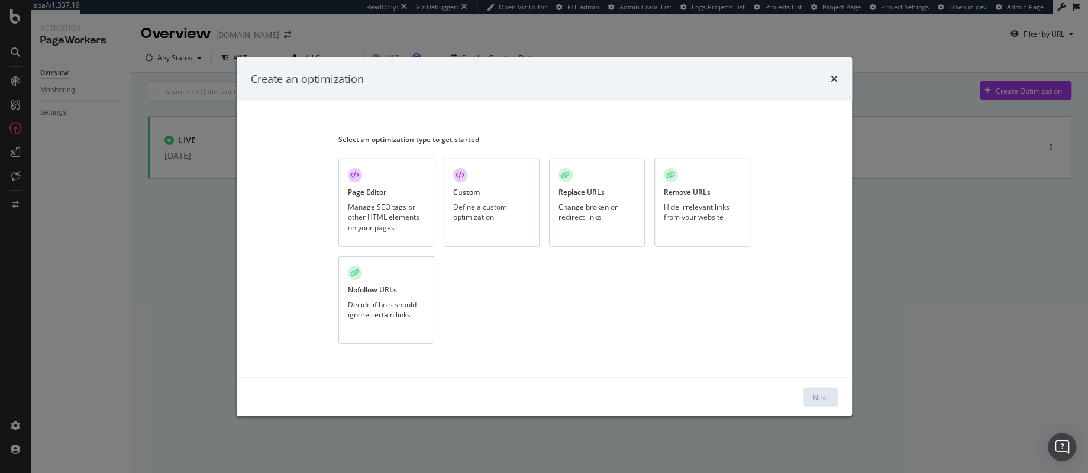
click at [602, 202] on div "Change broken or redirect links" at bounding box center [597, 212] width 77 height 20
click at [817, 391] on div "Next" at bounding box center [820, 397] width 15 height 18
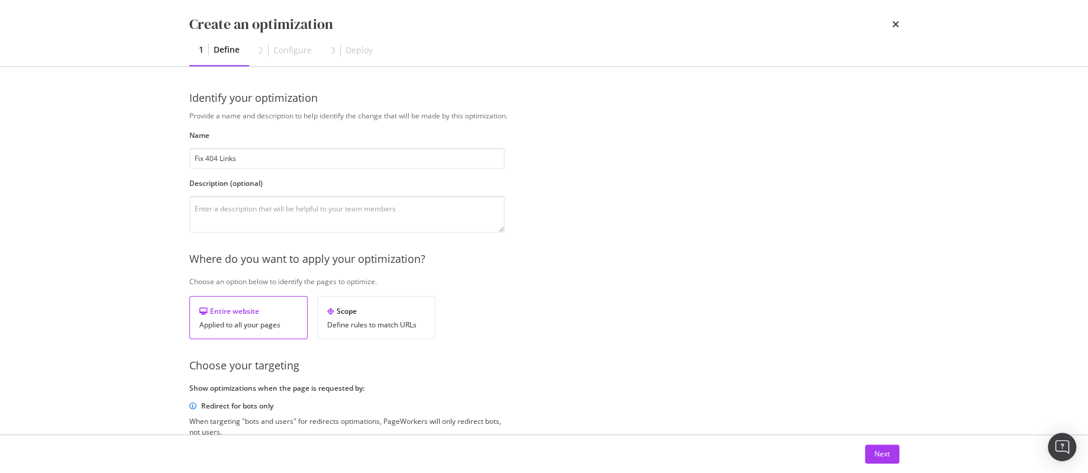
type input "Fix 404 Links"
click at [238, 324] on div "Applied to all your pages" at bounding box center [248, 325] width 98 height 8
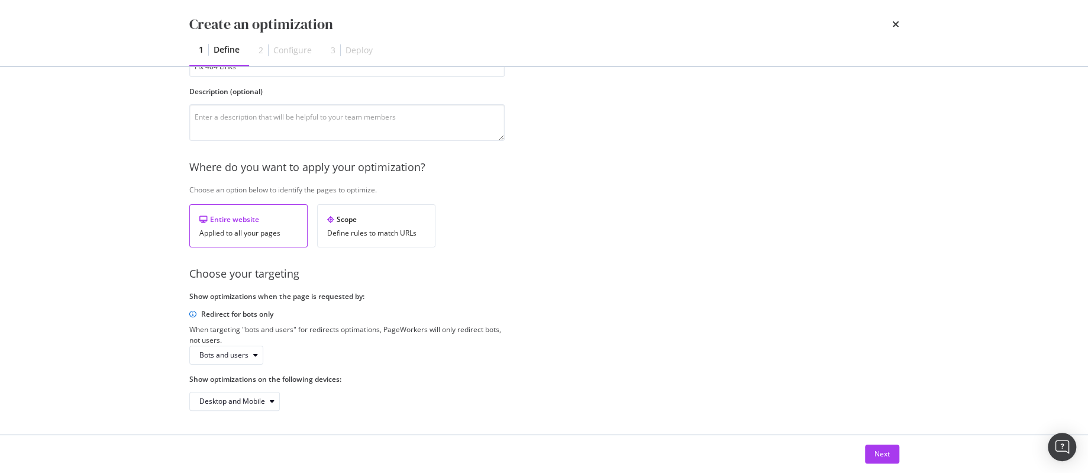
scroll to position [120, 0]
click at [875, 454] on div "Next" at bounding box center [882, 454] width 15 height 10
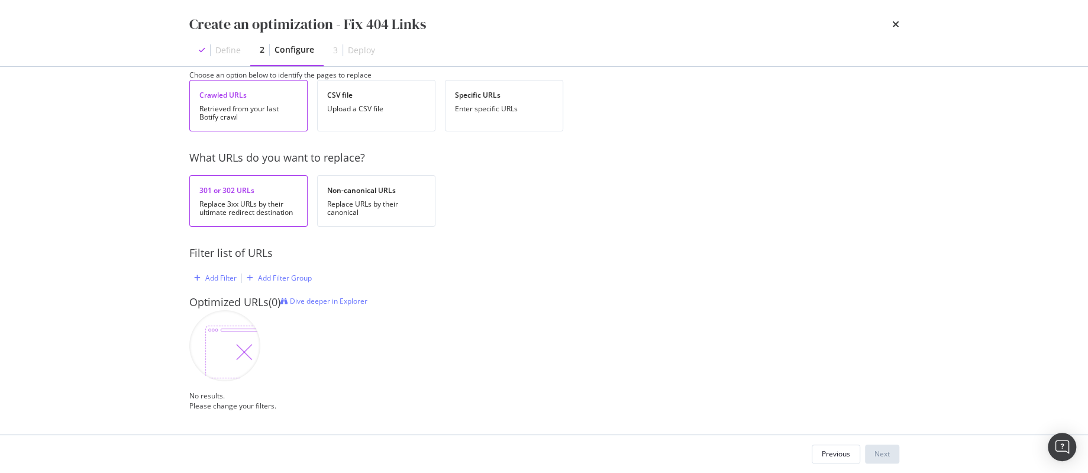
scroll to position [124, 0]
click at [272, 310] on div "No results. Please change your filters." at bounding box center [544, 360] width 710 height 101
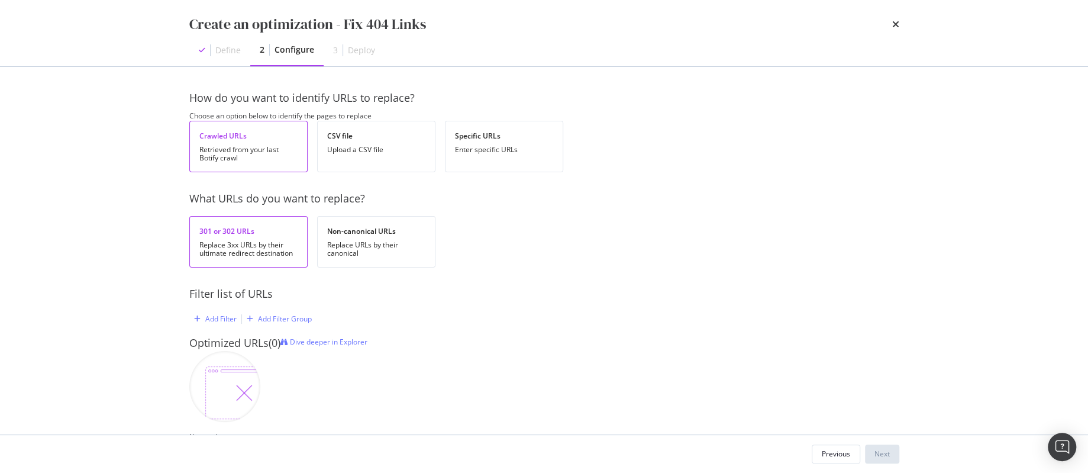
scroll to position [0, 0]
click at [360, 154] on div "Upload a CSV file" at bounding box center [376, 150] width 98 height 8
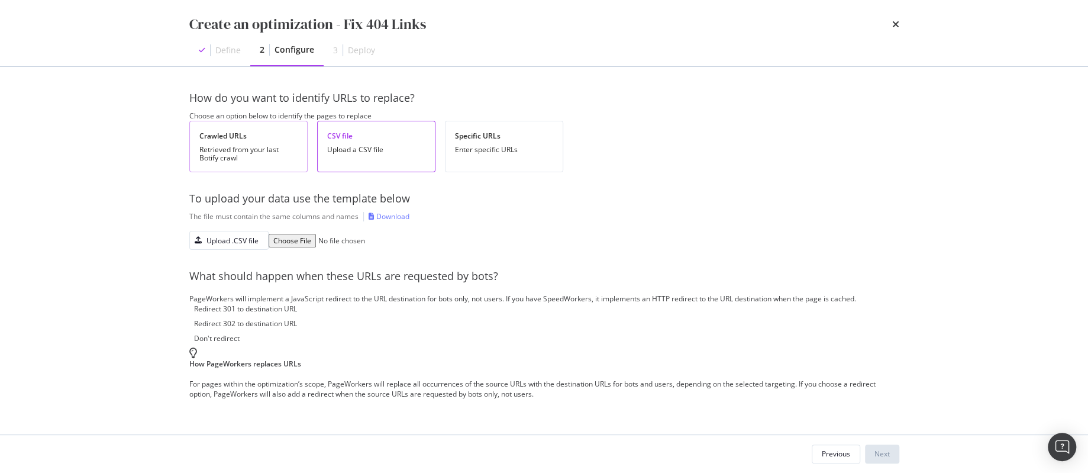
click at [258, 157] on div "Retrieved from your last Botify crawl" at bounding box center [248, 154] width 98 height 17
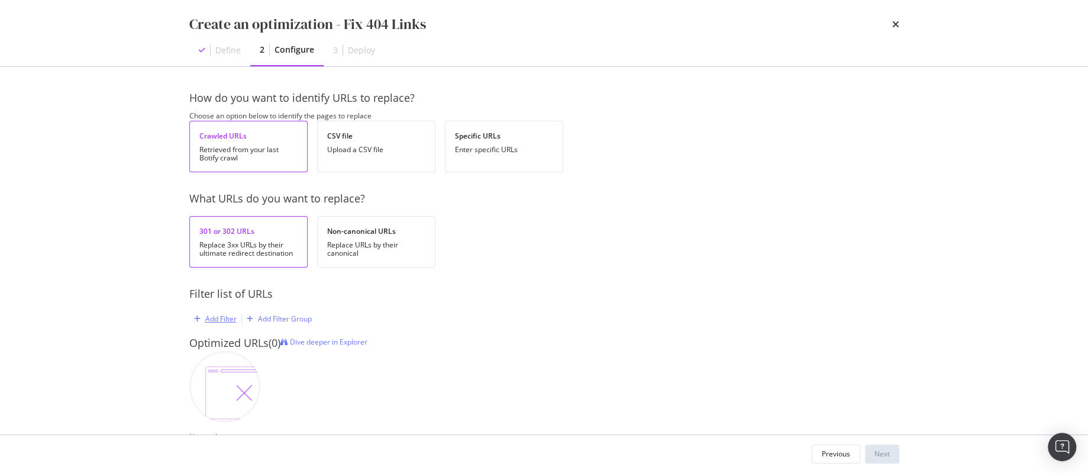
click at [229, 324] on div "Add Filter" at bounding box center [220, 319] width 31 height 10
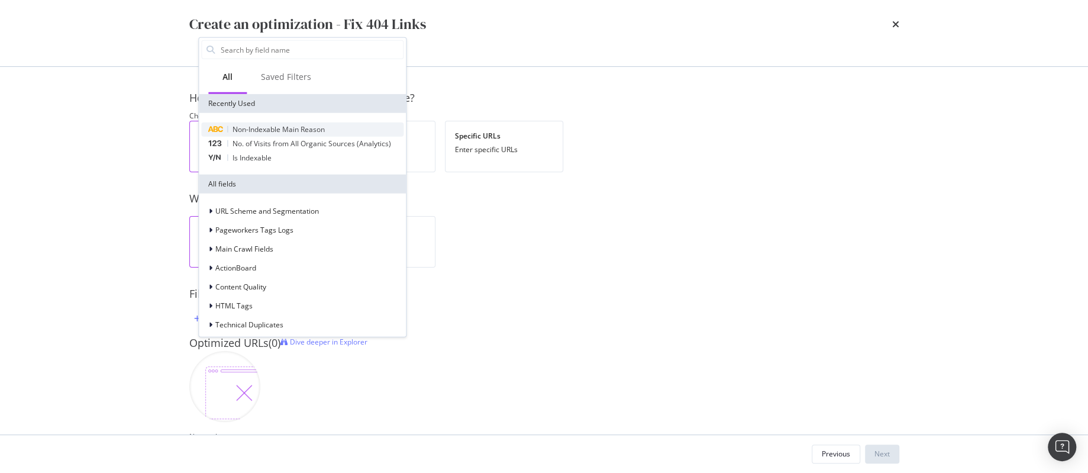
click at [267, 128] on span "Non-Indexable Main Reason" at bounding box center [279, 129] width 92 height 10
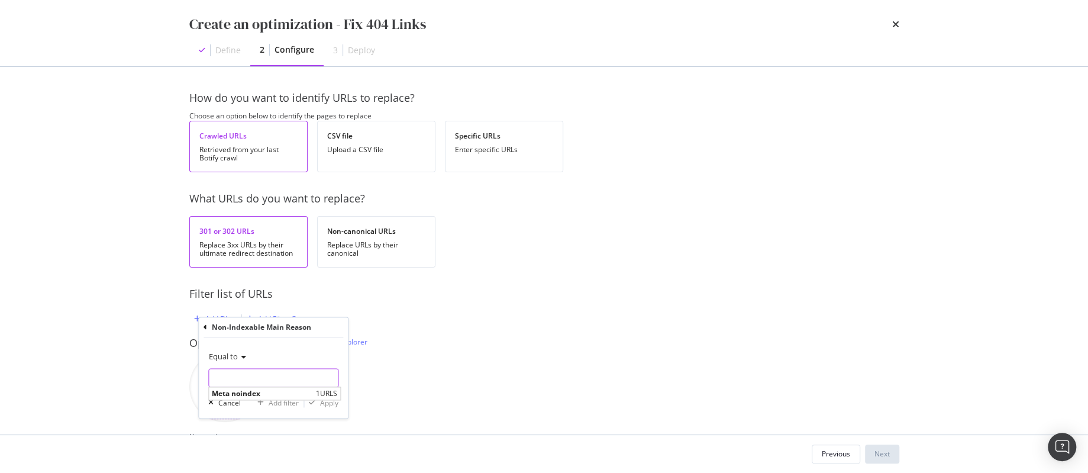
click at [234, 379] on input "modal" at bounding box center [273, 377] width 129 height 19
click at [305, 343] on div "Equal to Cancel Add filter Apply" at bounding box center [273, 377] width 149 height 80
click at [374, 336] on div "Add Filter Add Filter Group" at bounding box center [544, 319] width 710 height 34
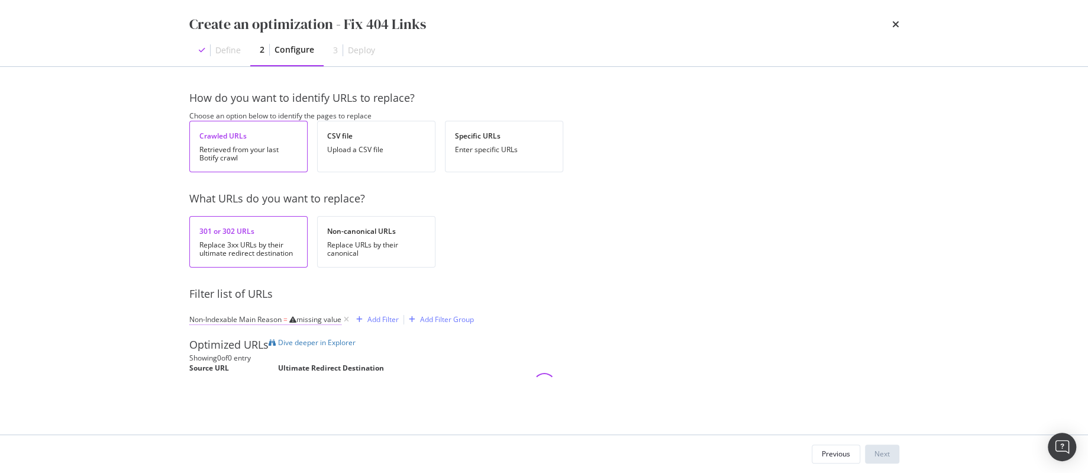
click at [279, 324] on span "Non-Indexable Main Reason" at bounding box center [235, 319] width 92 height 10
click at [207, 327] on div "Non-Indexable Main Reason" at bounding box center [274, 326] width 140 height 20
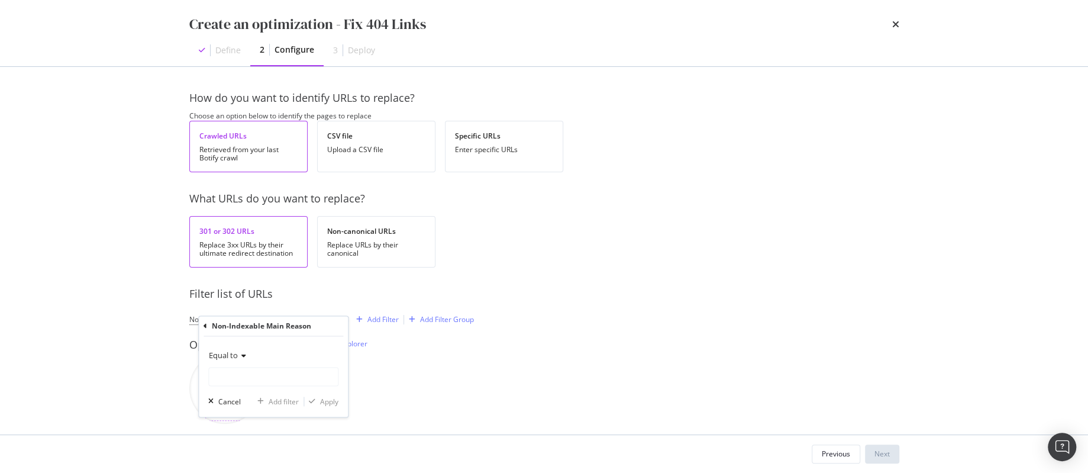
click at [204, 323] on icon "modal" at bounding box center [206, 325] width 4 height 7
click at [518, 276] on div "How do you want to identify URLs to replace? Choose an option below to identify…" at bounding box center [544, 284] width 710 height 386
click at [372, 141] on div "CSV file" at bounding box center [376, 136] width 98 height 10
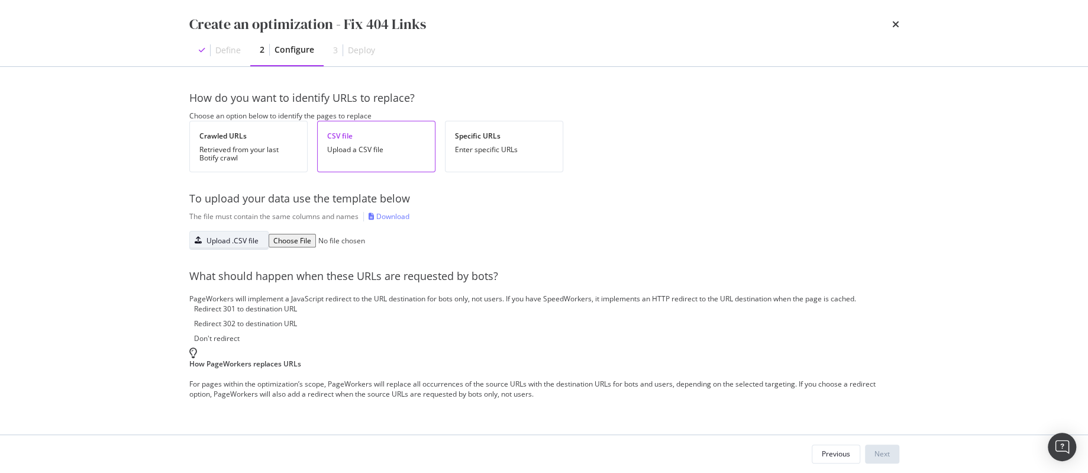
click at [230, 246] on div "Upload .CSV file" at bounding box center [233, 241] width 52 height 10
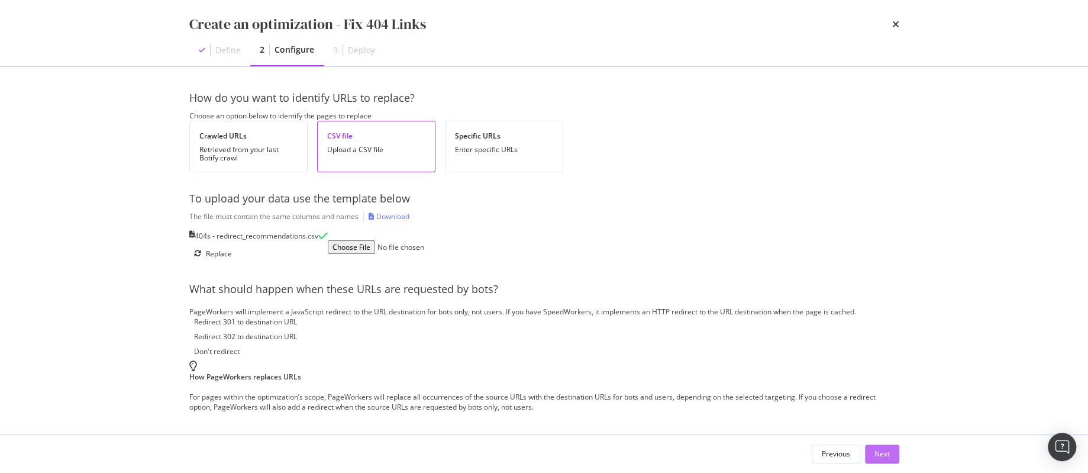
click at [886, 454] on div "Next" at bounding box center [882, 454] width 15 height 10
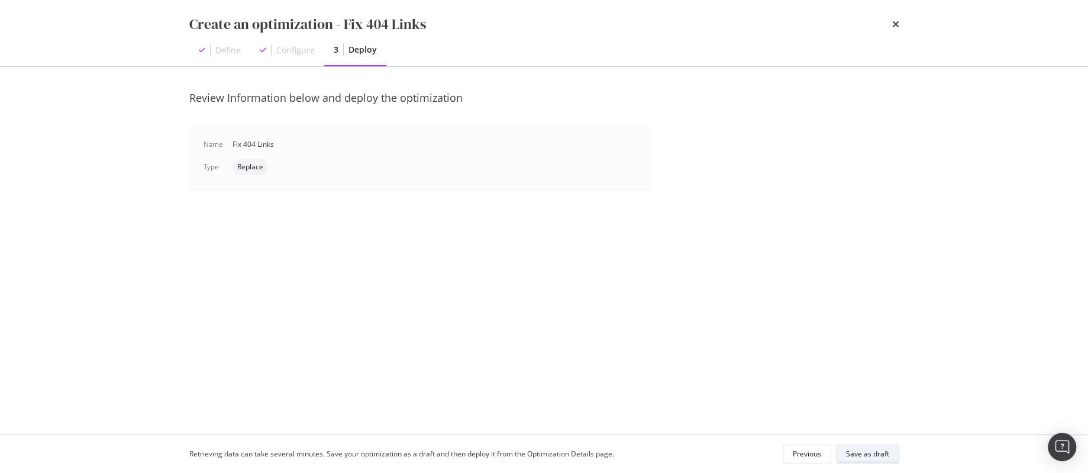
click at [876, 457] on div "Save as draft" at bounding box center [867, 454] width 43 height 10
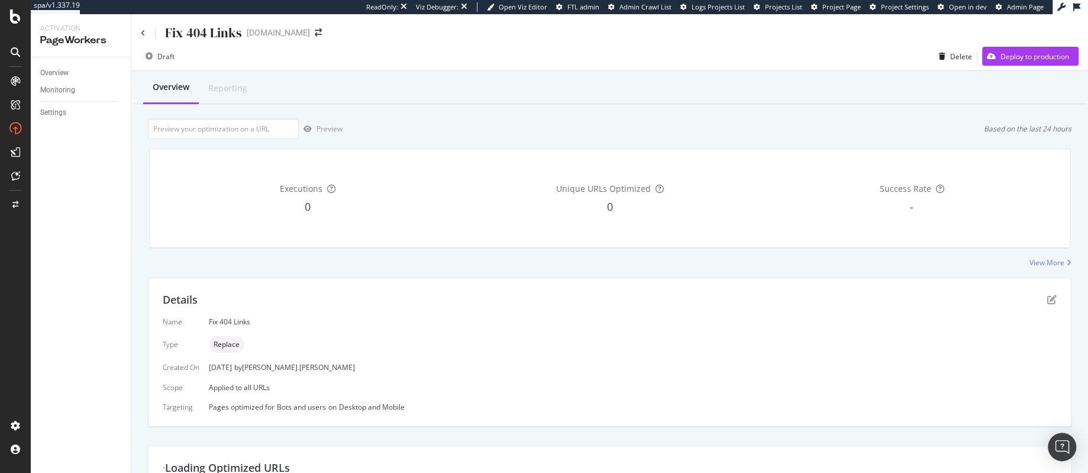
scroll to position [7, 0]
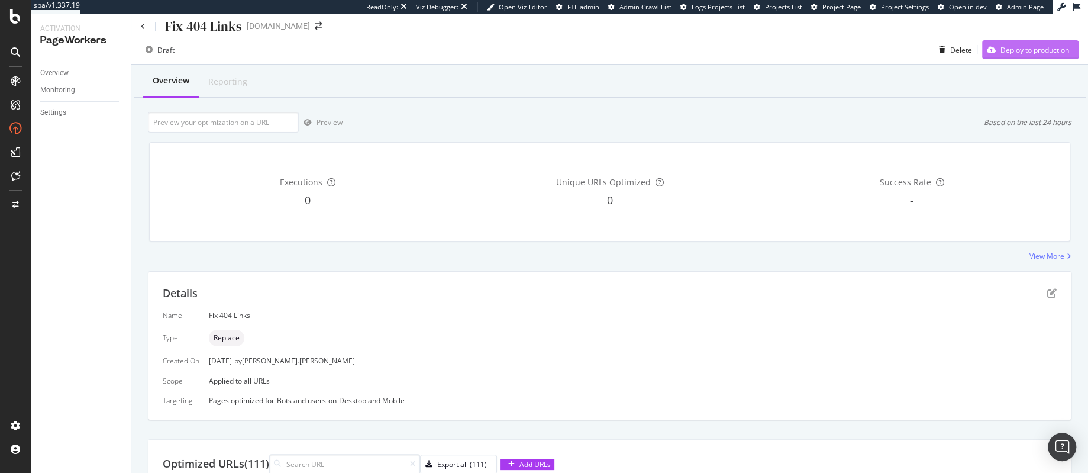
click at [1010, 52] on div "Deploy to production" at bounding box center [1035, 50] width 69 height 10
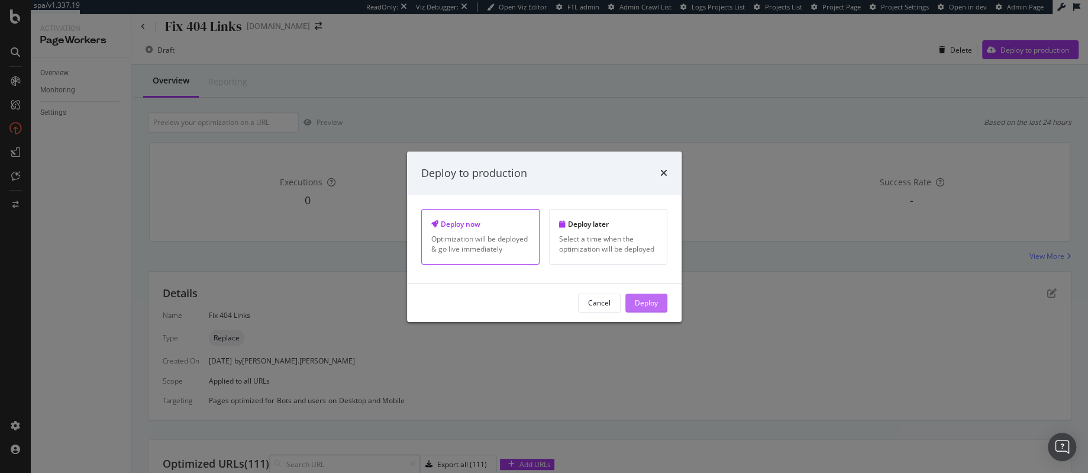
click at [649, 303] on div "Deploy" at bounding box center [646, 303] width 23 height 10
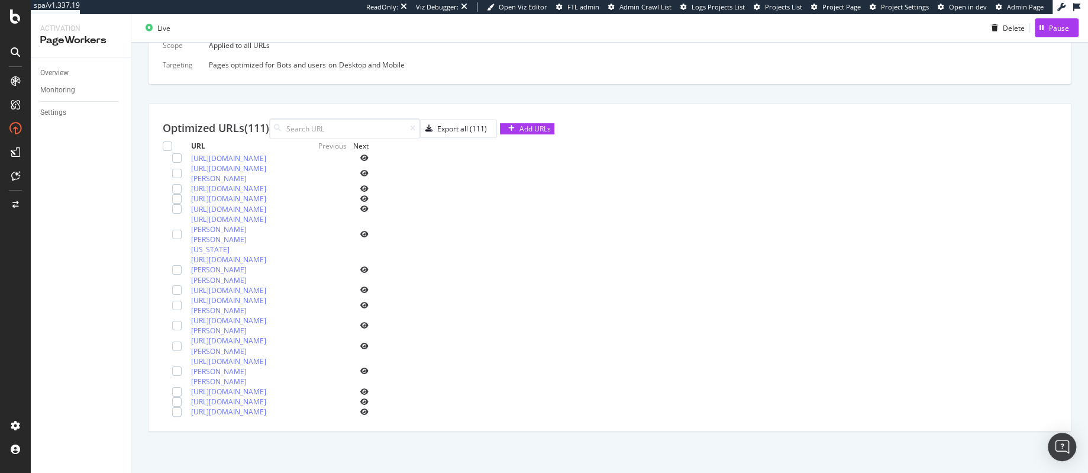
scroll to position [362, 0]
click at [369, 162] on icon "eye" at bounding box center [364, 157] width 8 height 7
click at [369, 375] on icon "eye" at bounding box center [364, 370] width 8 height 7
click at [369, 141] on div "Next" at bounding box center [360, 146] width 15 height 10
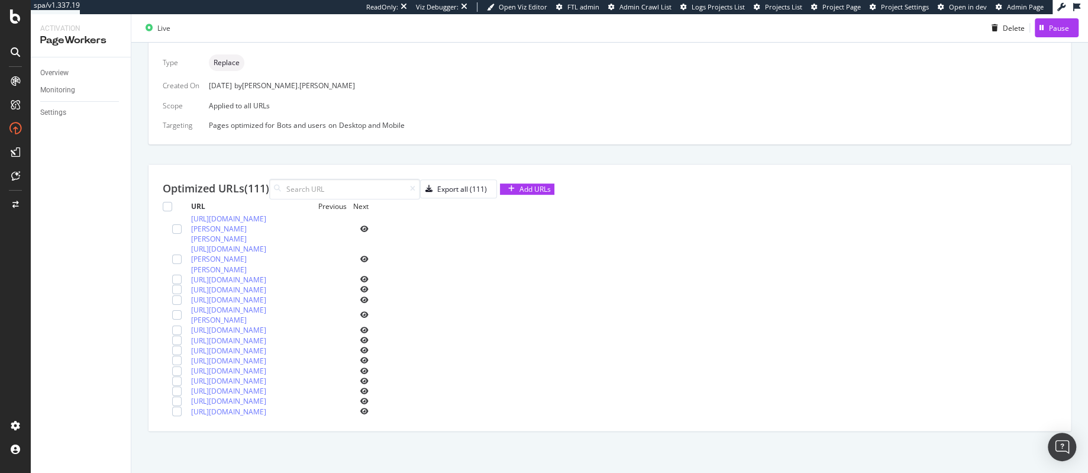
click at [369, 199] on th "Previous Next" at bounding box center [324, 206] width 89 height 14
click at [369, 201] on div "Next" at bounding box center [360, 206] width 15 height 10
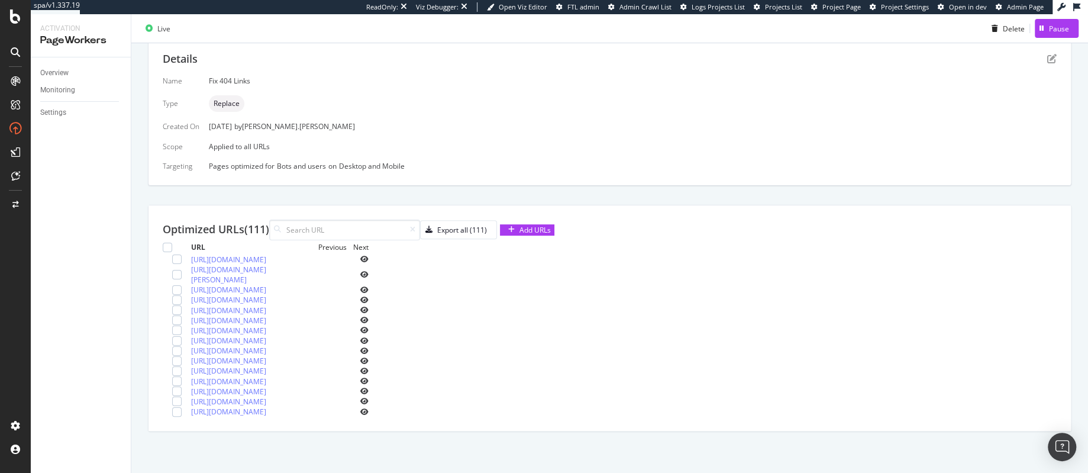
click at [369, 317] on icon "eye" at bounding box center [364, 320] width 8 height 7
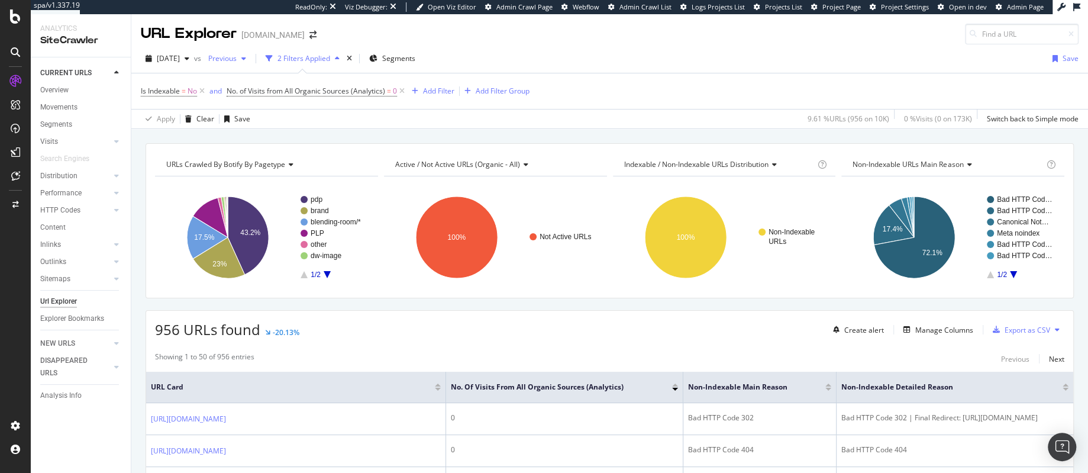
click at [251, 61] on div "button" at bounding box center [244, 58] width 14 height 7
click at [579, 79] on div "Is Indexable = No and No. of Visits from All Organic Sources (Analytics) = 0 Ad…" at bounding box center [610, 91] width 938 height 36
click at [54, 225] on div "Content" at bounding box center [52, 227] width 25 height 12
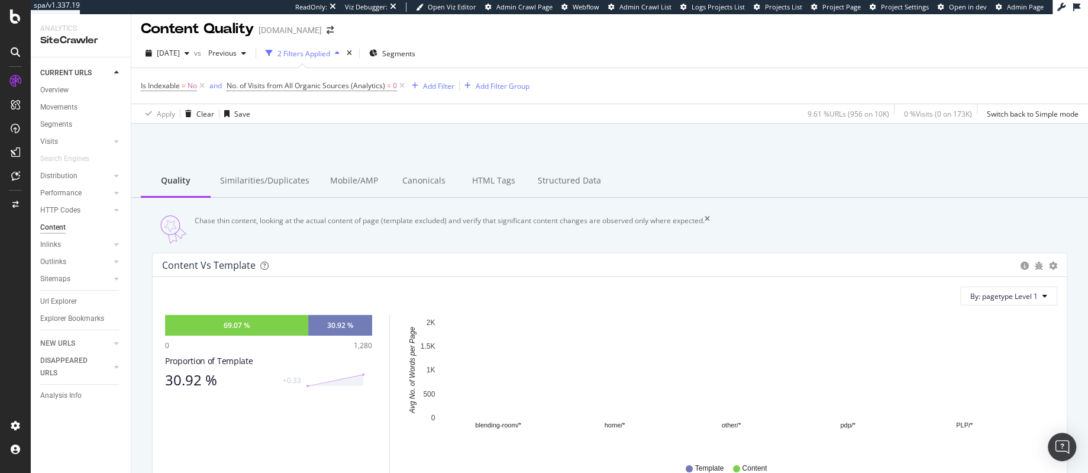
scroll to position [49, 0]
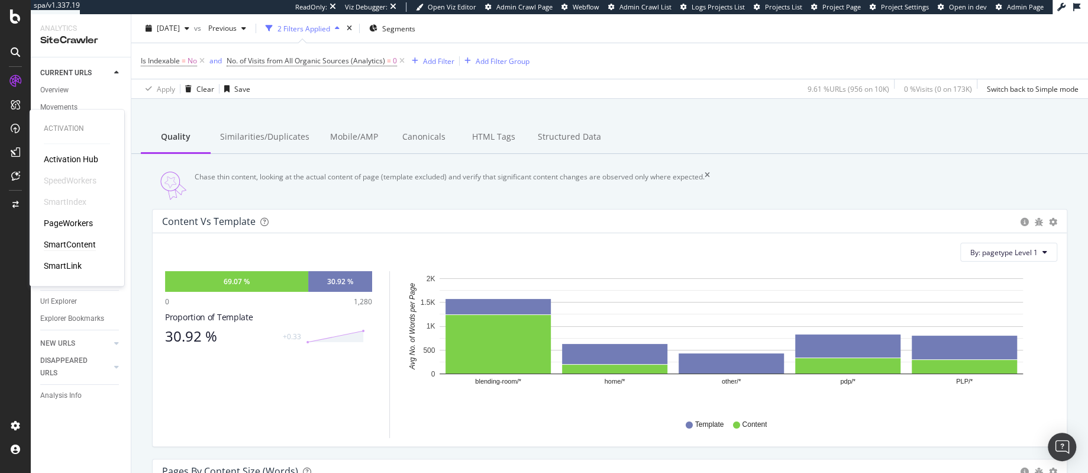
click at [82, 246] on div "SmartContent" at bounding box center [70, 244] width 52 height 12
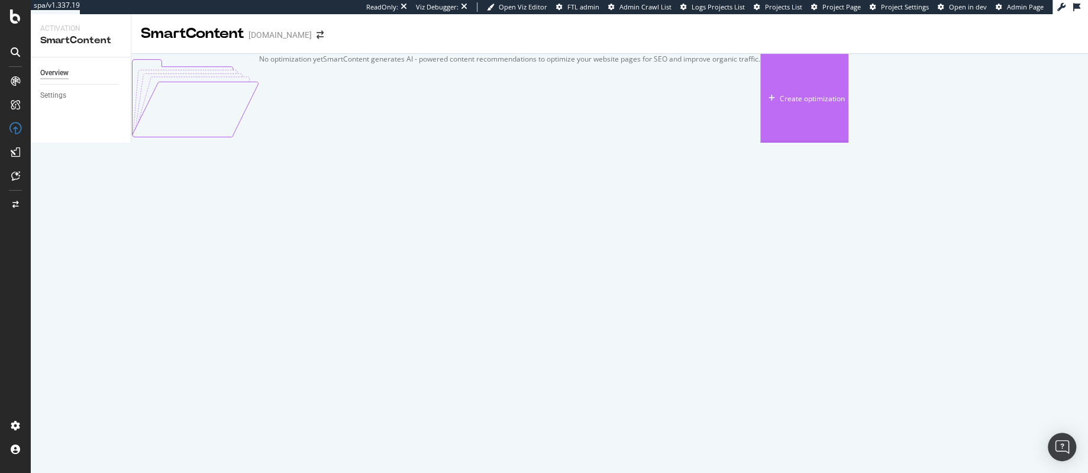
click at [780, 104] on div "Create optimization" at bounding box center [812, 98] width 65 height 10
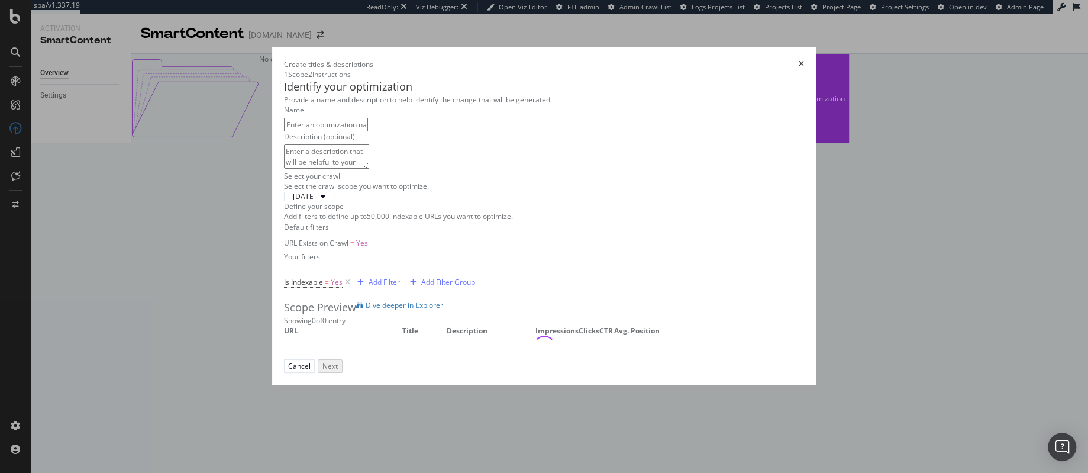
scroll to position [156, 0]
click at [288, 193] on div "[DATE]" at bounding box center [309, 196] width 42 height 7
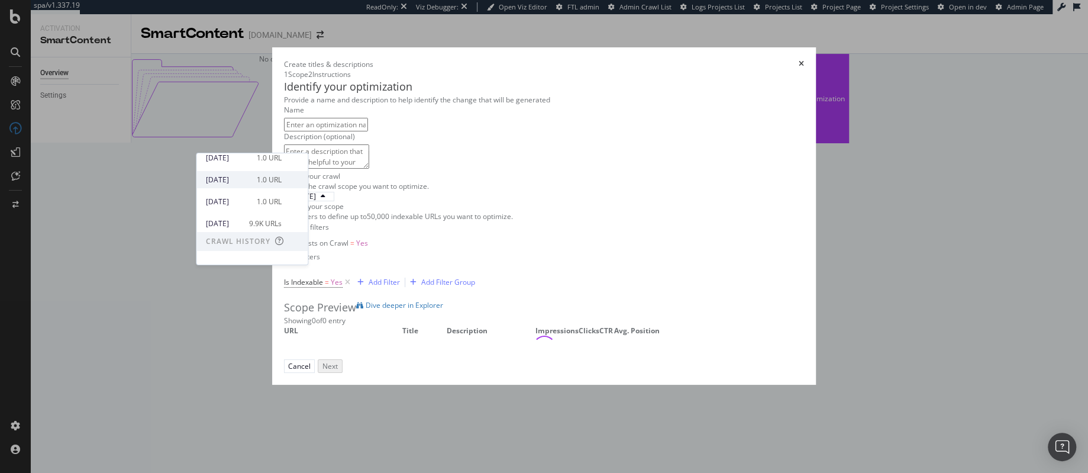
scroll to position [62, 0]
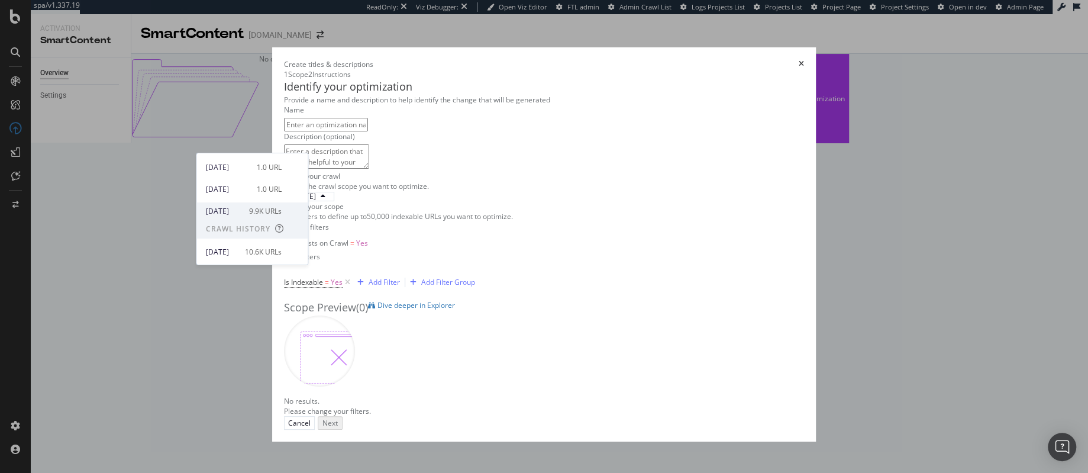
click at [227, 215] on div "[DATE]" at bounding box center [224, 211] width 36 height 11
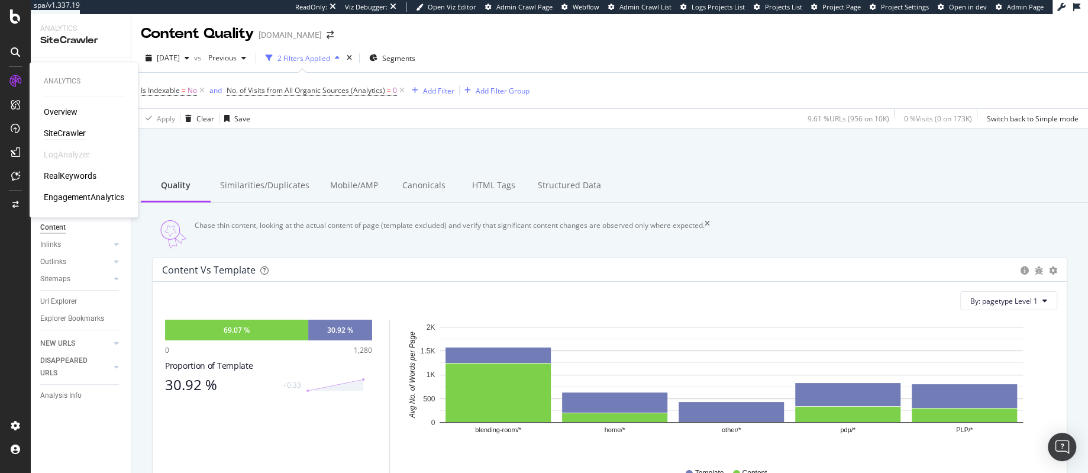
click at [69, 173] on div "RealKeywords" at bounding box center [70, 176] width 53 height 12
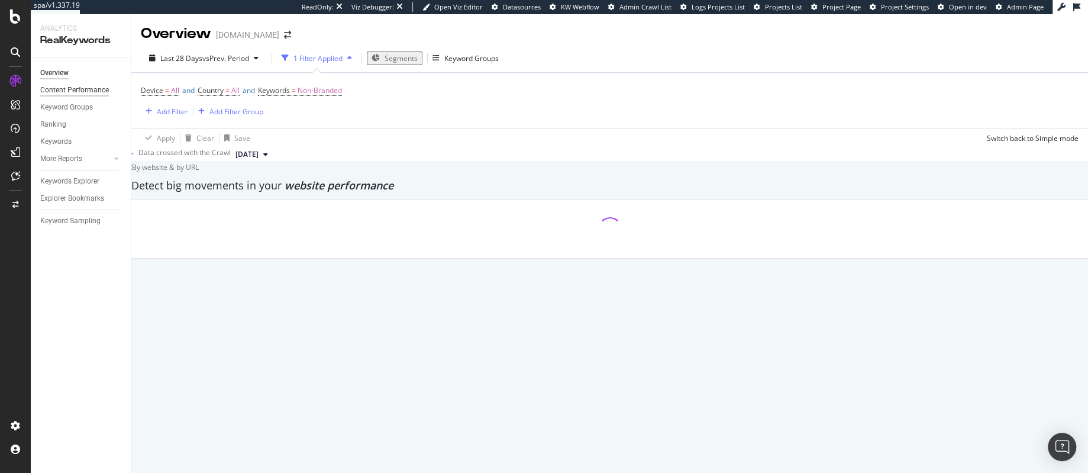
click at [86, 93] on div "Content Performance" at bounding box center [74, 90] width 69 height 12
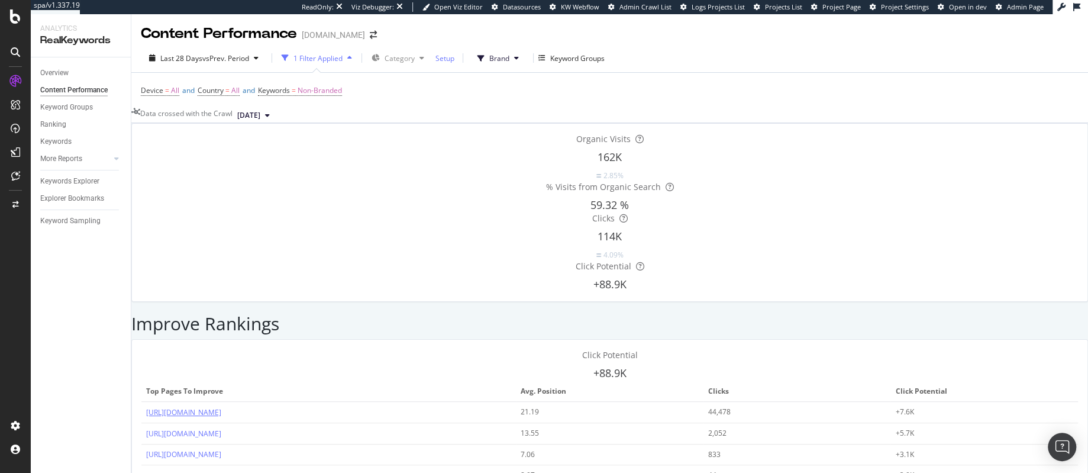
click at [221, 407] on link "[URL][DOMAIN_NAME]" at bounding box center [183, 412] width 75 height 10
click at [260, 117] on span "[DATE]" at bounding box center [248, 115] width 23 height 11
click at [277, 180] on div "[DATE]" at bounding box center [273, 181] width 36 height 11
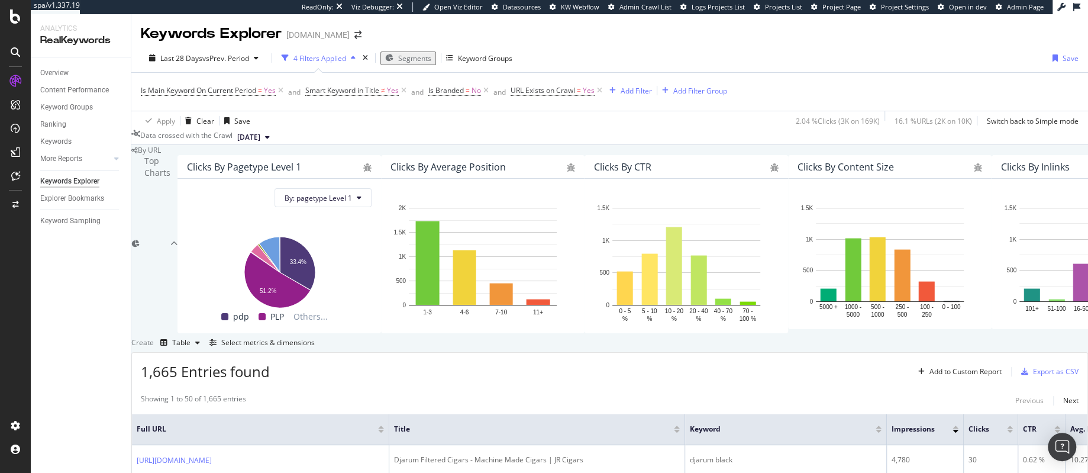
scroll to position [525, 0]
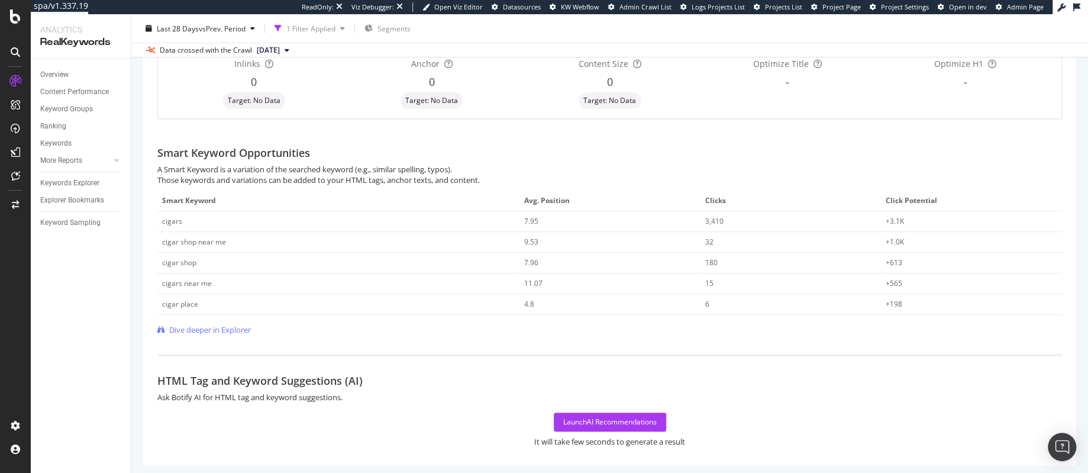
scroll to position [278, 0]
click at [615, 411] on div "Launch AI Recommendations" at bounding box center [609, 420] width 93 height 18
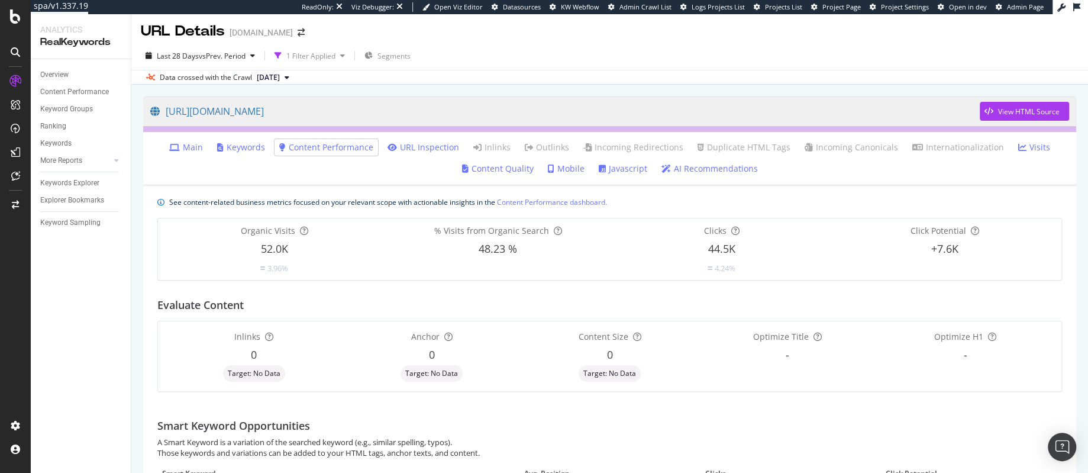
scroll to position [0, 0]
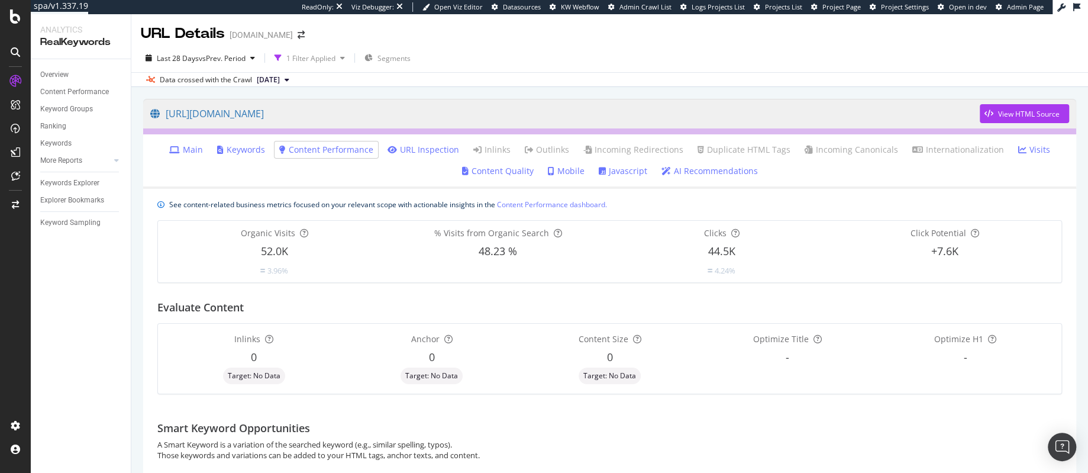
click at [279, 78] on span "[DATE]" at bounding box center [268, 80] width 23 height 11
click at [278, 143] on div "[DATE]" at bounding box center [273, 145] width 36 height 11
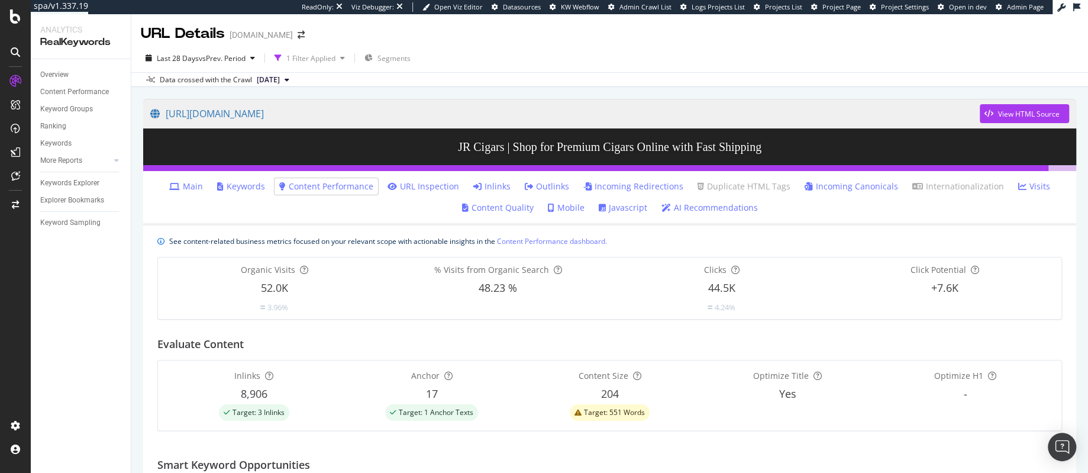
click at [708, 209] on link "AI Recommendations" at bounding box center [710, 208] width 96 height 12
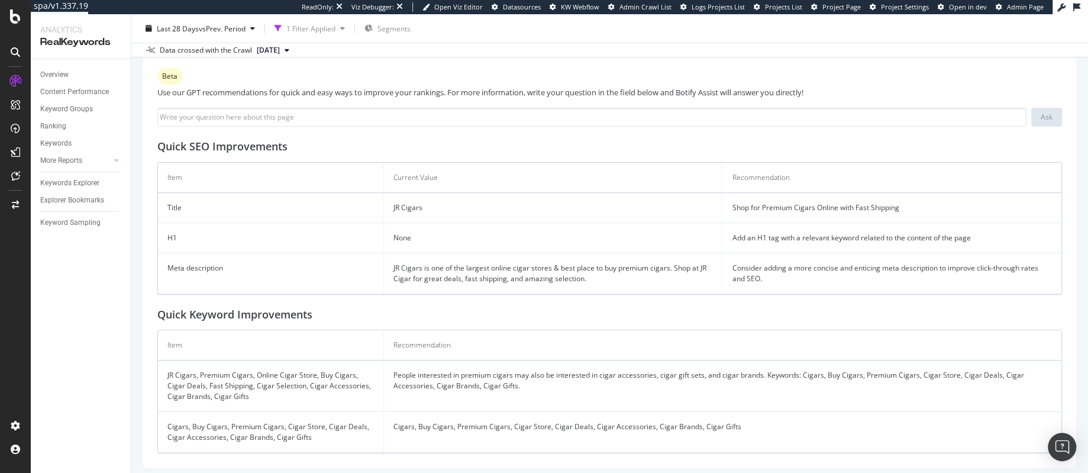
scroll to position [176, 0]
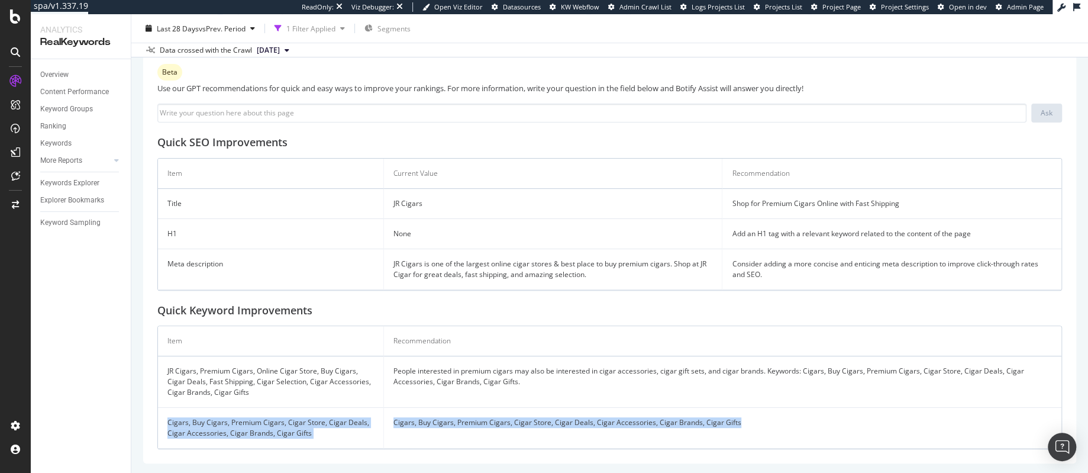
drag, startPoint x: 798, startPoint y: 424, endPoint x: 514, endPoint y: 361, distance: 290.9
click at [567, 372] on tbody "JR Cigars, Premium Cigars, Online Cigar Store, Buy Cigars, Cigar Deals, Fast Sh…" at bounding box center [610, 402] width 904 height 92
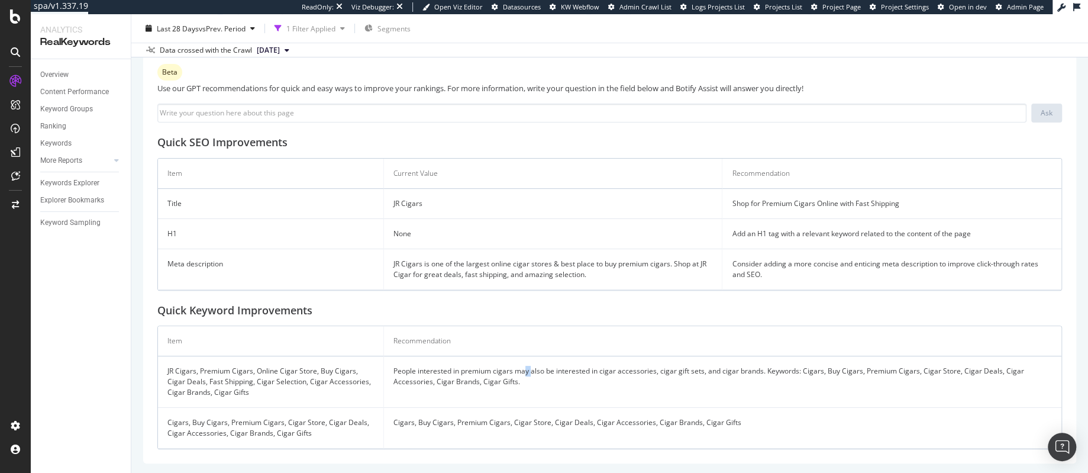
click at [530, 366] on td "People interested in premium cigars may also be interested in cigar accessories…" at bounding box center [723, 381] width 678 height 51
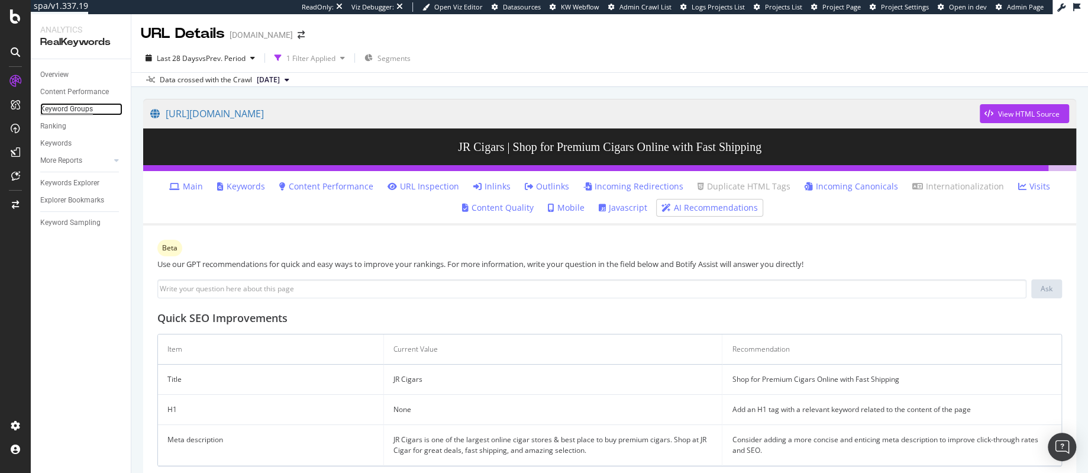
click at [70, 109] on div "Keyword Groups" at bounding box center [66, 109] width 53 height 12
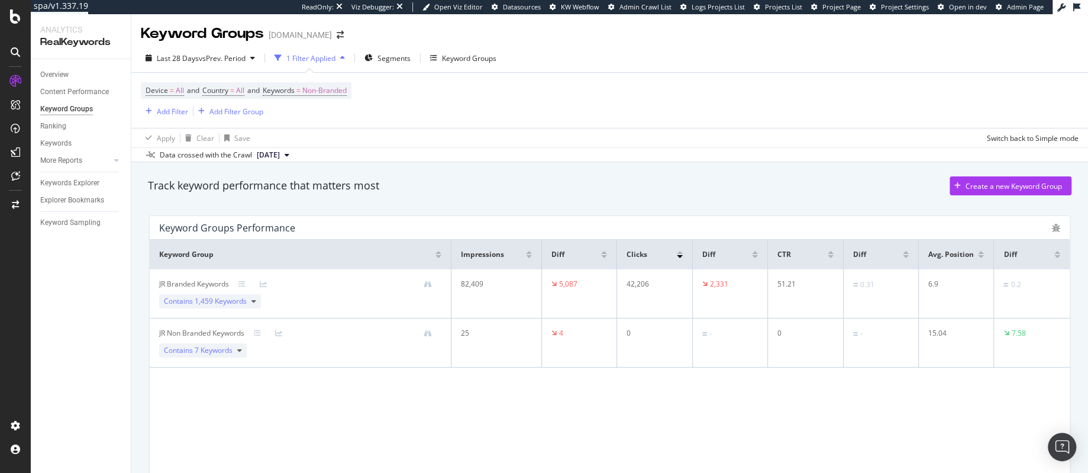
click at [470, 283] on div "82,409" at bounding box center [493, 284] width 64 height 11
click at [192, 283] on div "JR Branded Keywords" at bounding box center [194, 284] width 70 height 11
click at [190, 299] on span "Contains 1,459 Keywords" at bounding box center [205, 301] width 83 height 11
click at [383, 289] on div "JR Branded Keywords" at bounding box center [300, 284] width 282 height 11
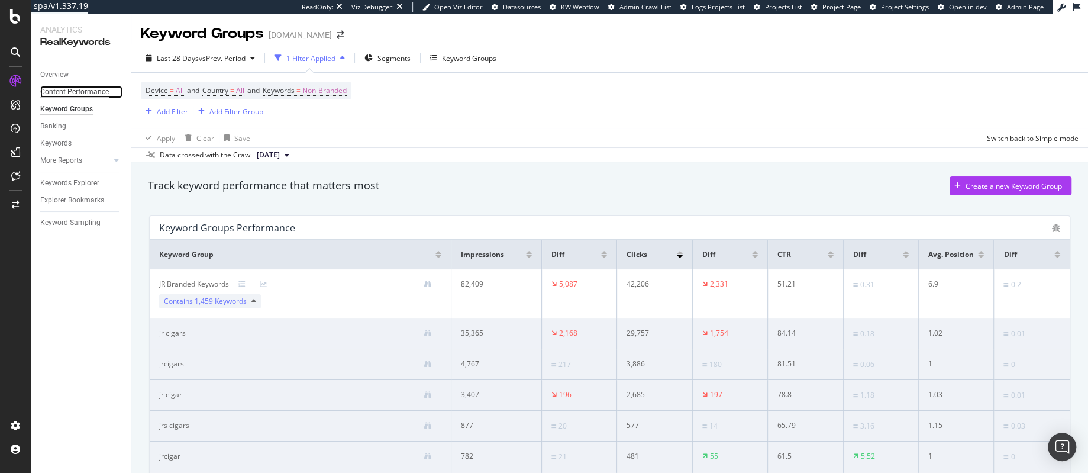
click at [60, 93] on div "Content Performance" at bounding box center [74, 92] width 69 height 12
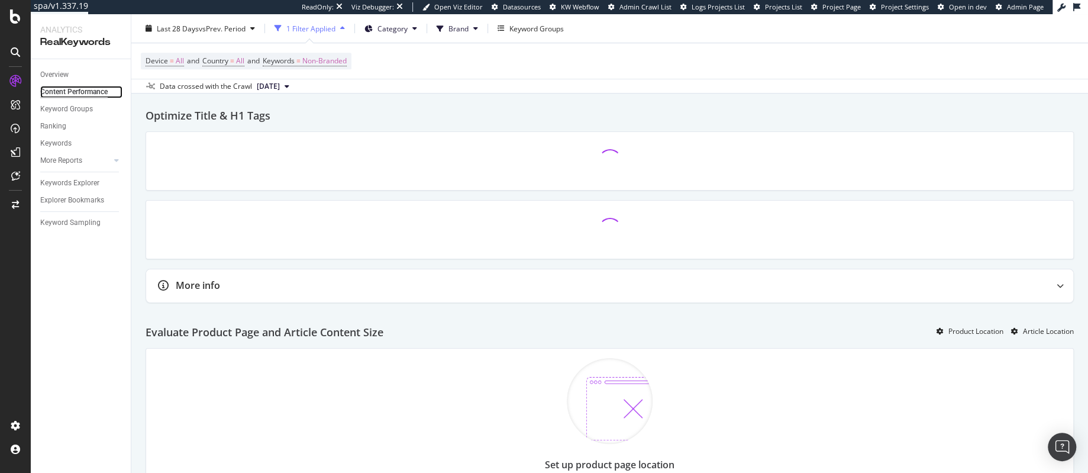
scroll to position [441, 0]
